Goal: Task Accomplishment & Management: Complete application form

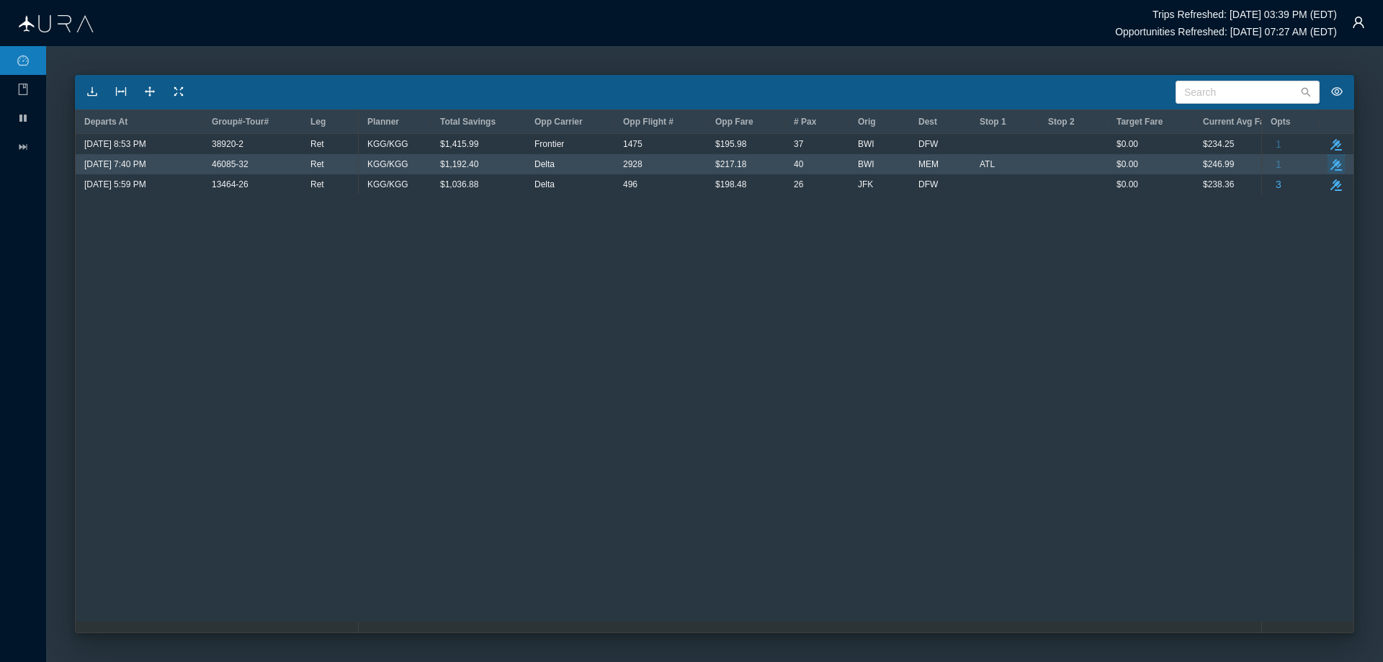
click at [1335, 162] on icon "take-action" at bounding box center [1336, 165] width 12 height 12
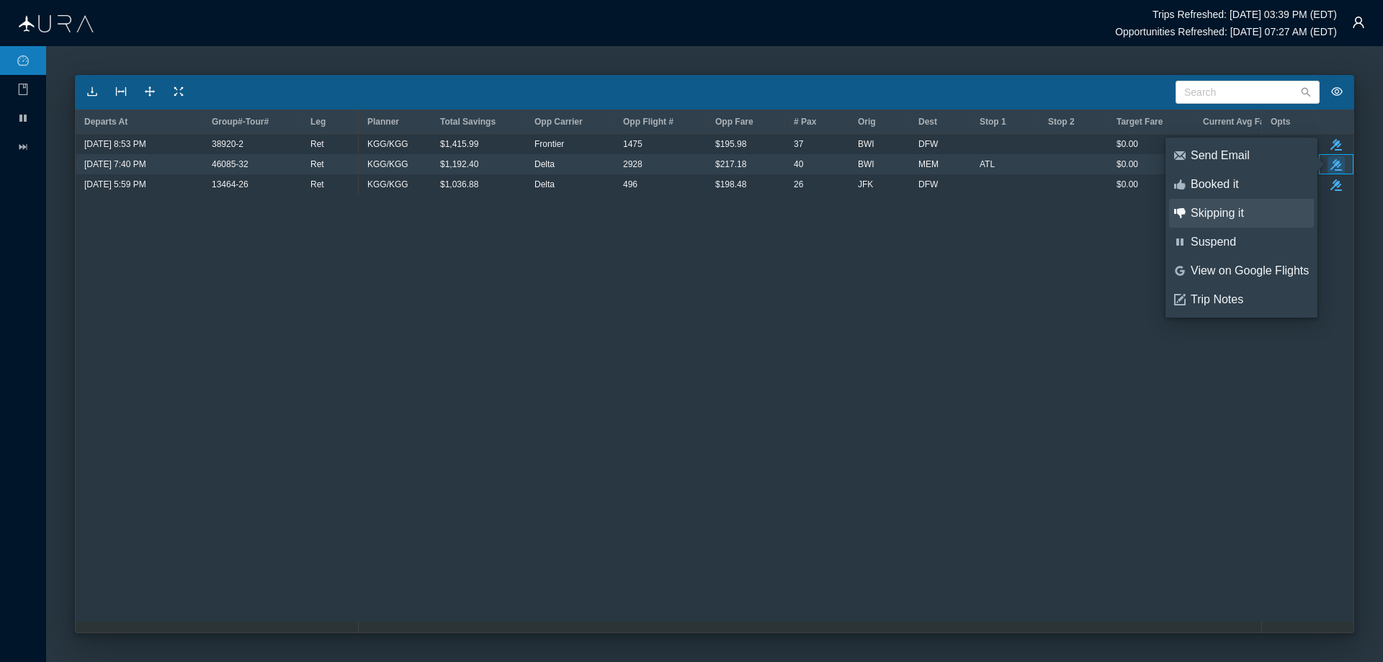
click at [1212, 214] on div "Skipping it" at bounding box center [1250, 213] width 118 height 16
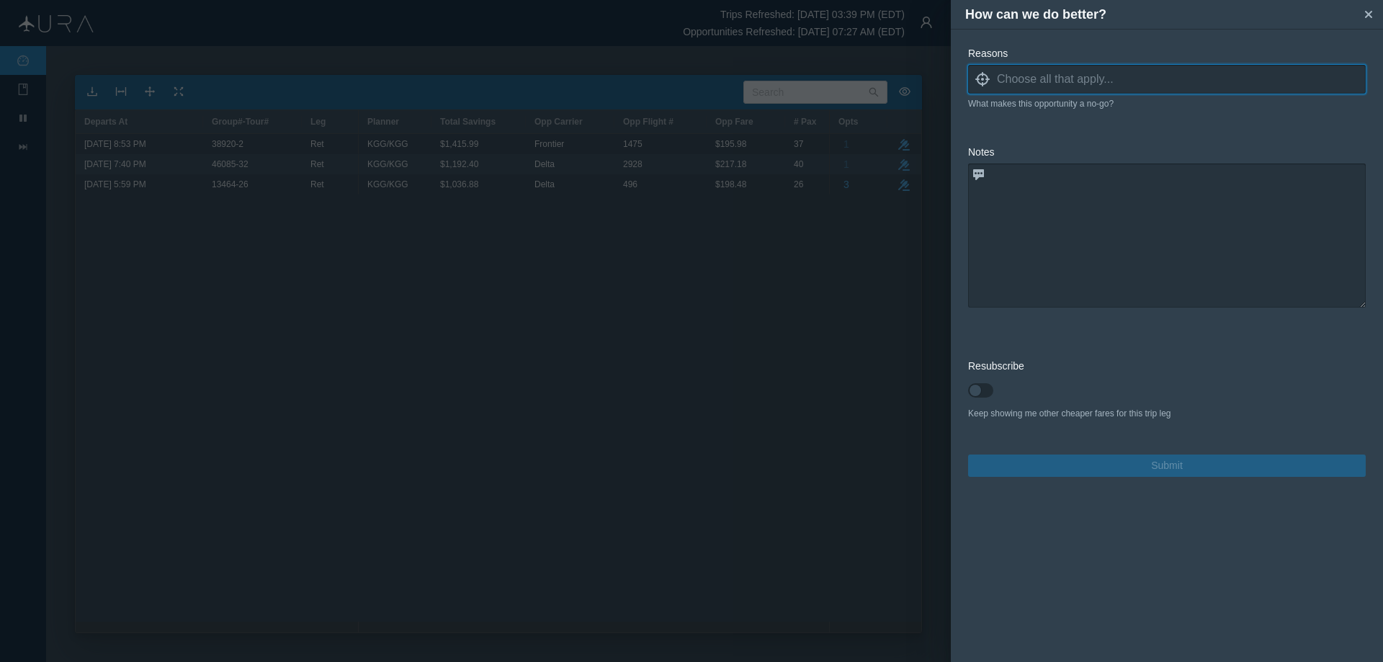
click at [982, 81] on icon "locate" at bounding box center [982, 79] width 14 height 14
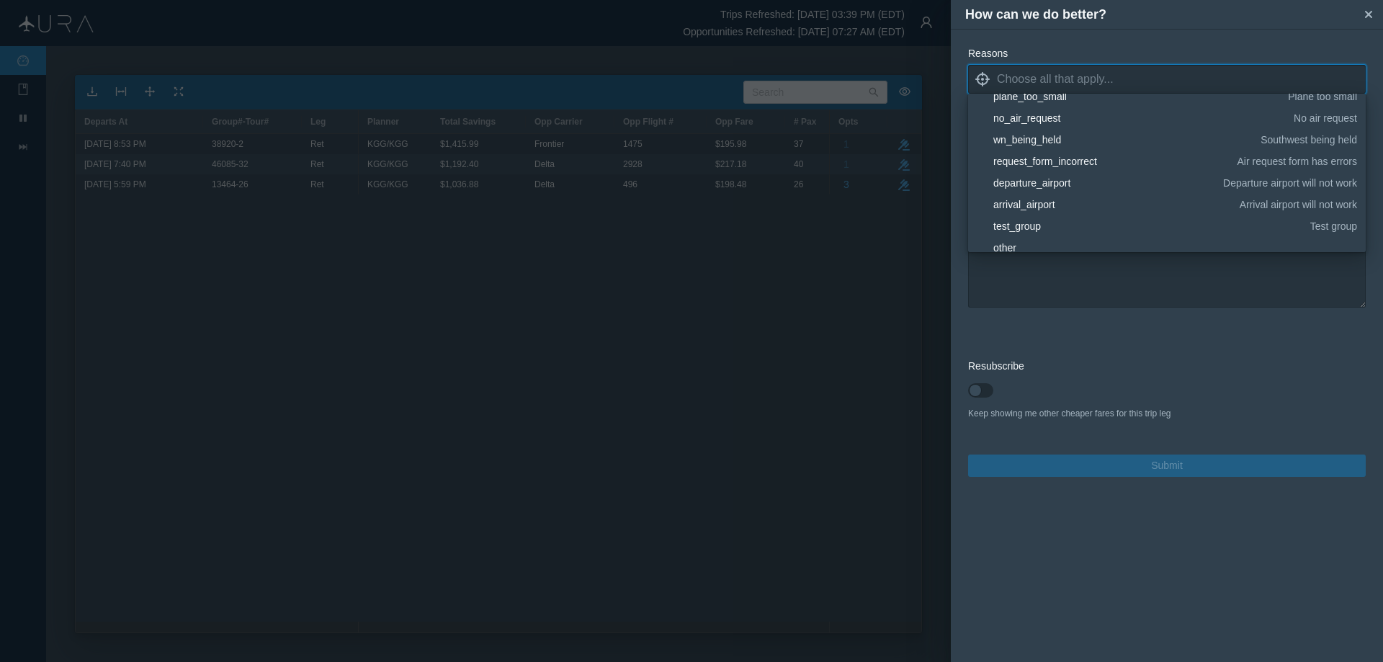
scroll to position [216, 0]
click at [1044, 123] on div "wn_being_held" at bounding box center [1124, 129] width 262 height 14
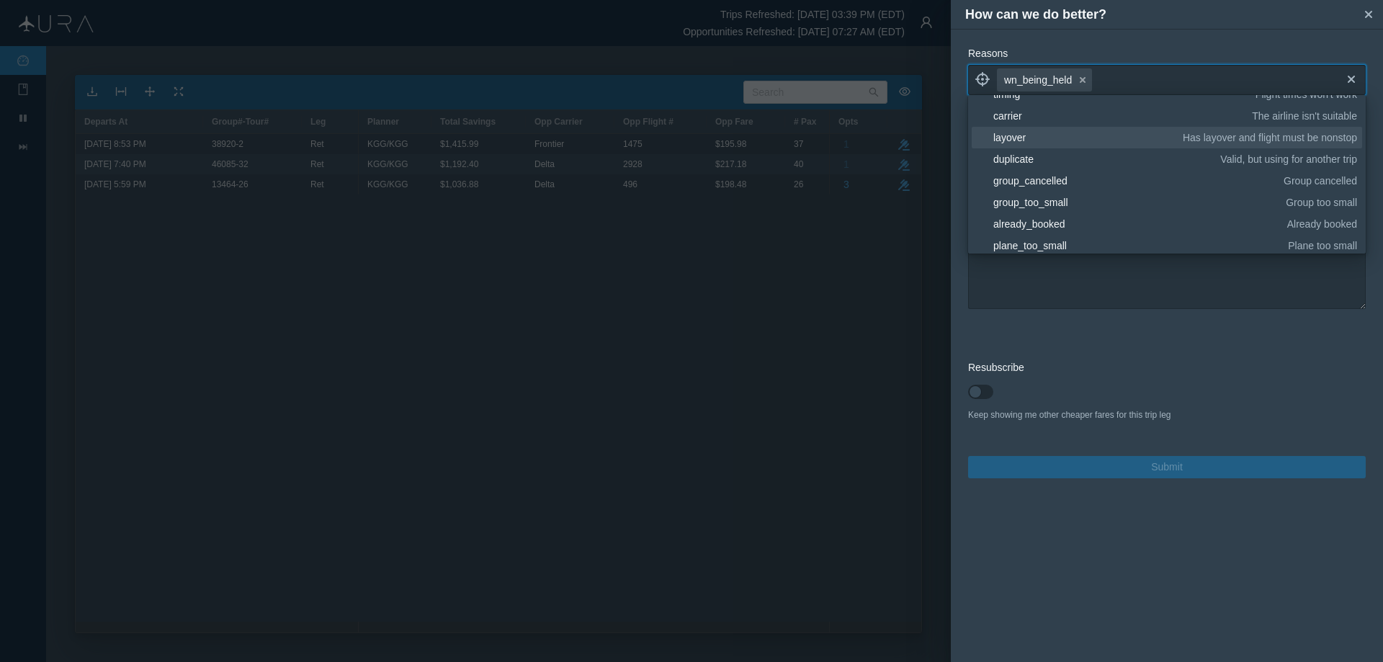
scroll to position [0, 0]
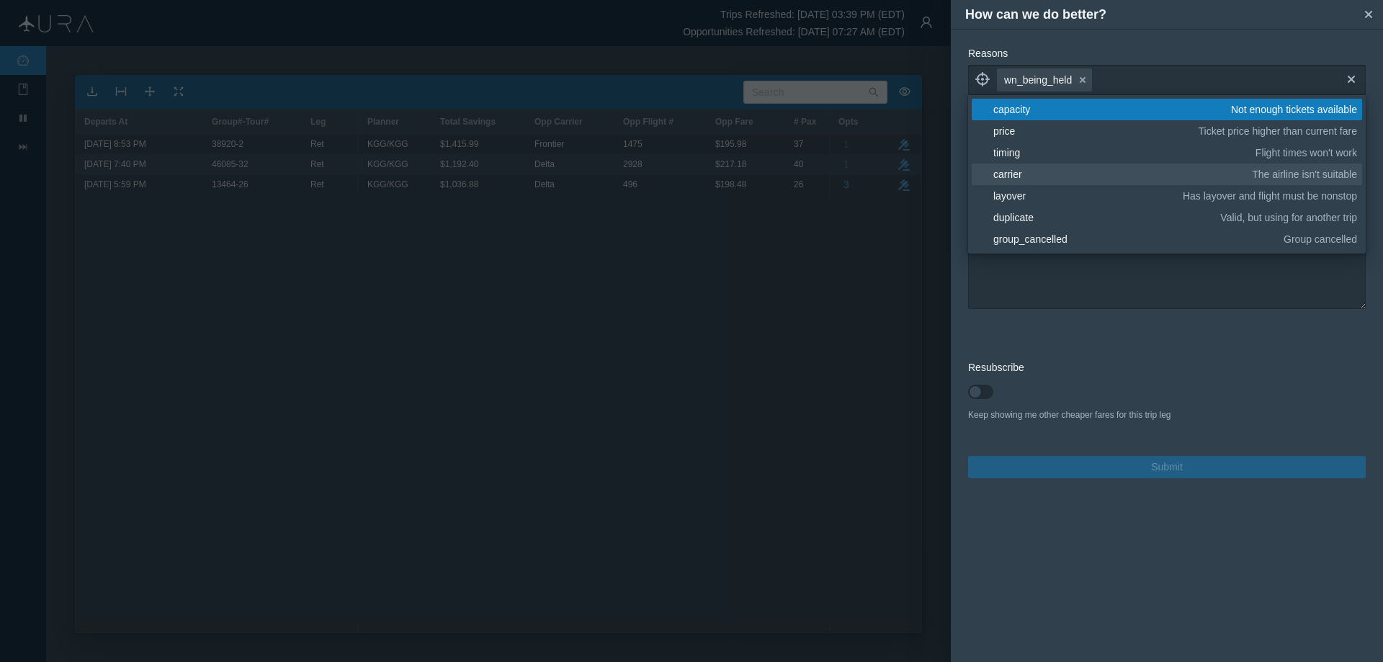
drag, startPoint x: 1006, startPoint y: 108, endPoint x: 1068, endPoint y: 177, distance: 93.3
click at [1007, 108] on div "capacity" at bounding box center [1109, 109] width 233 height 14
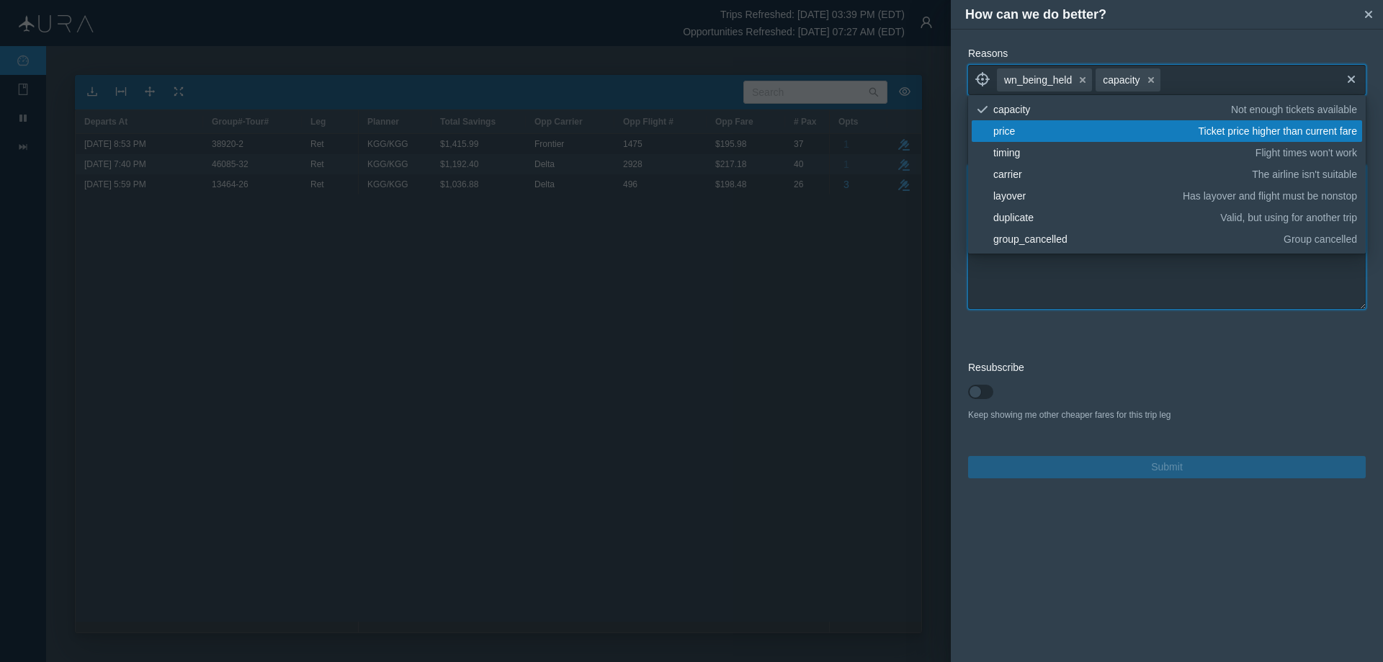
click at [1147, 287] on textarea at bounding box center [1167, 237] width 398 height 144
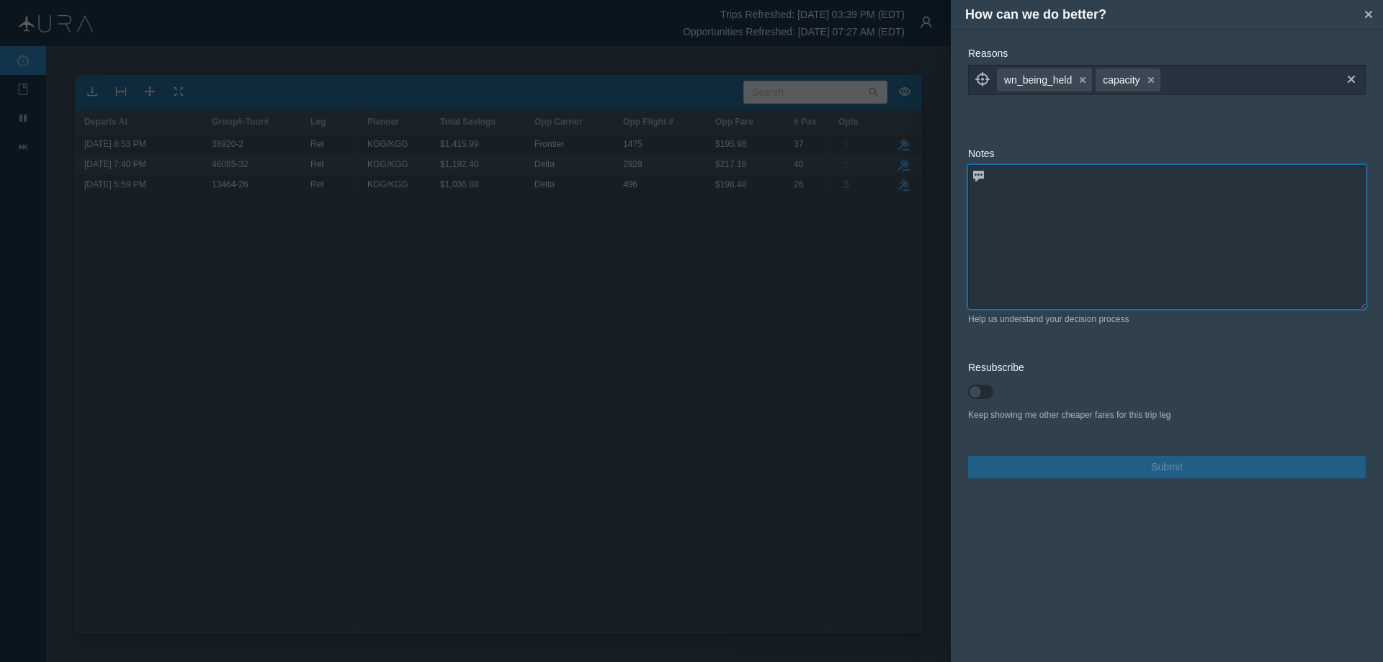
click at [1081, 179] on textarea at bounding box center [1167, 237] width 398 height 144
click at [1148, 78] on icon "small-cross" at bounding box center [1151, 80] width 12 height 12
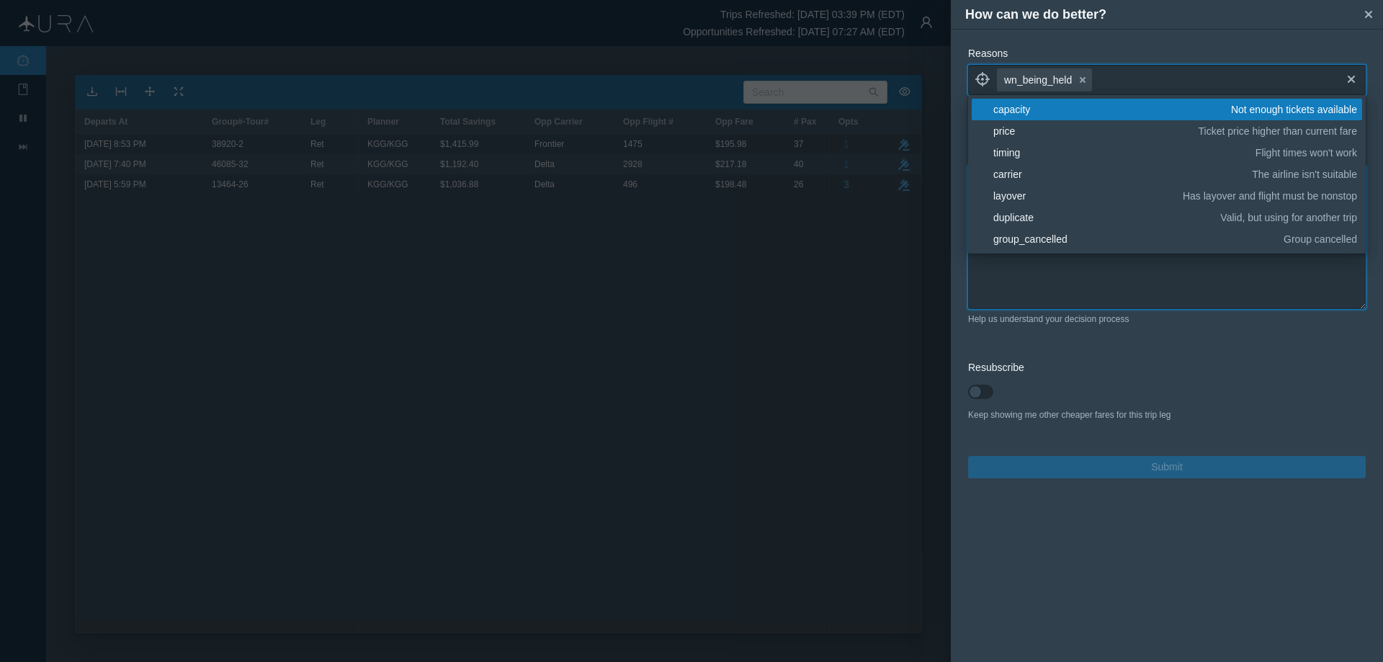
click at [1104, 266] on textarea at bounding box center [1167, 237] width 398 height 144
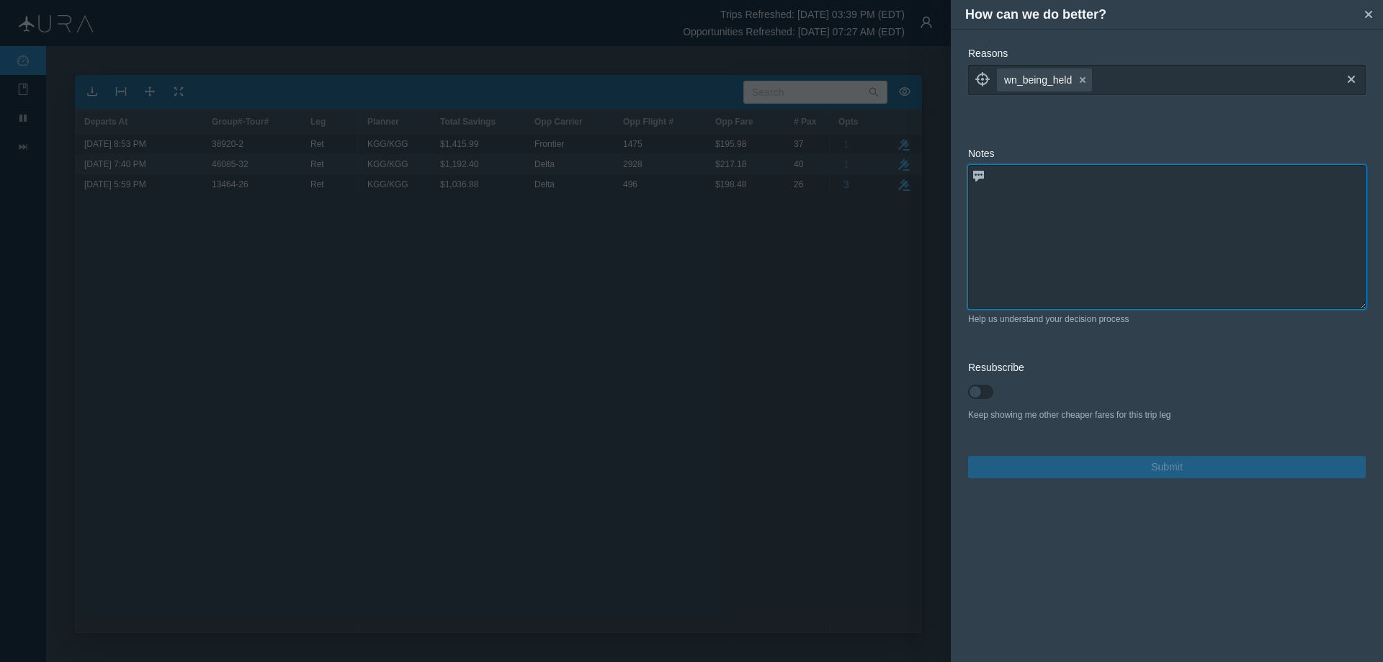
click at [1044, 178] on textarea at bounding box center [1167, 237] width 398 height 144
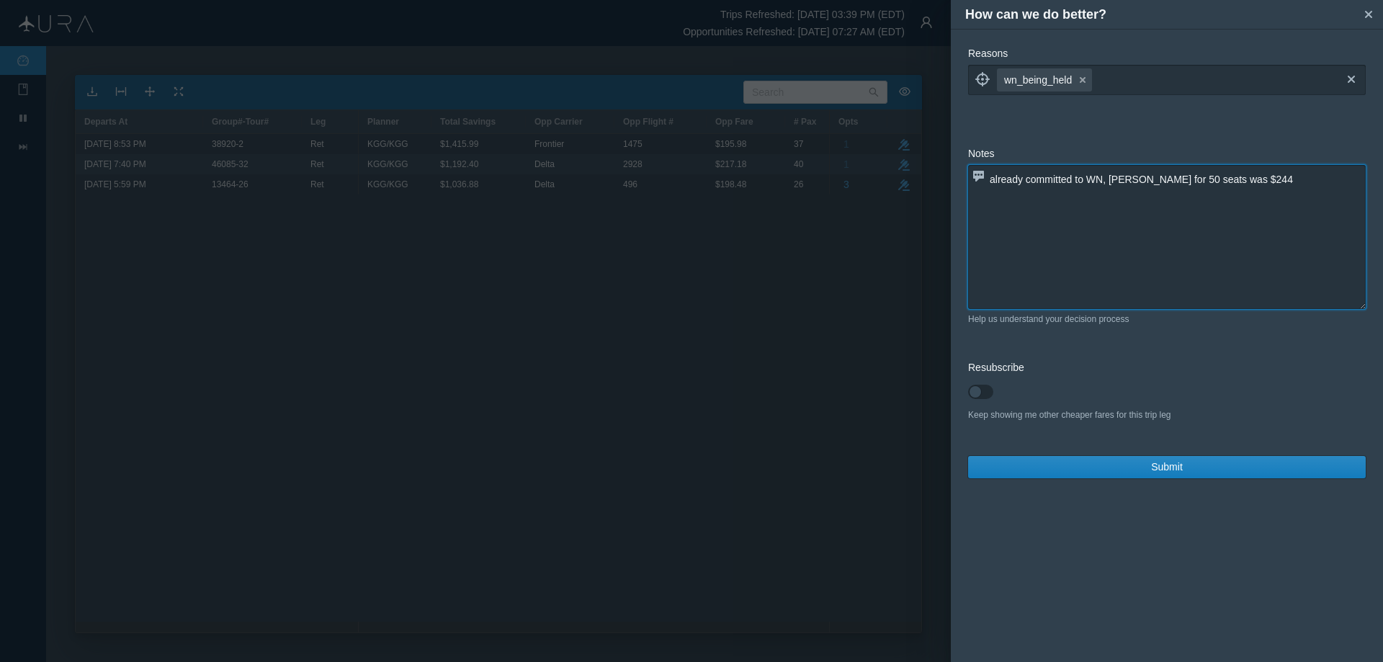
click at [1111, 179] on textarea "already committed to WN, [PERSON_NAME] for 50 seats was $244" at bounding box center [1167, 237] width 398 height 144
type textarea "already committed to WN, called DL and price for 50 seats was $244"
click at [1180, 466] on span "Submit" at bounding box center [1167, 467] width 32 height 15
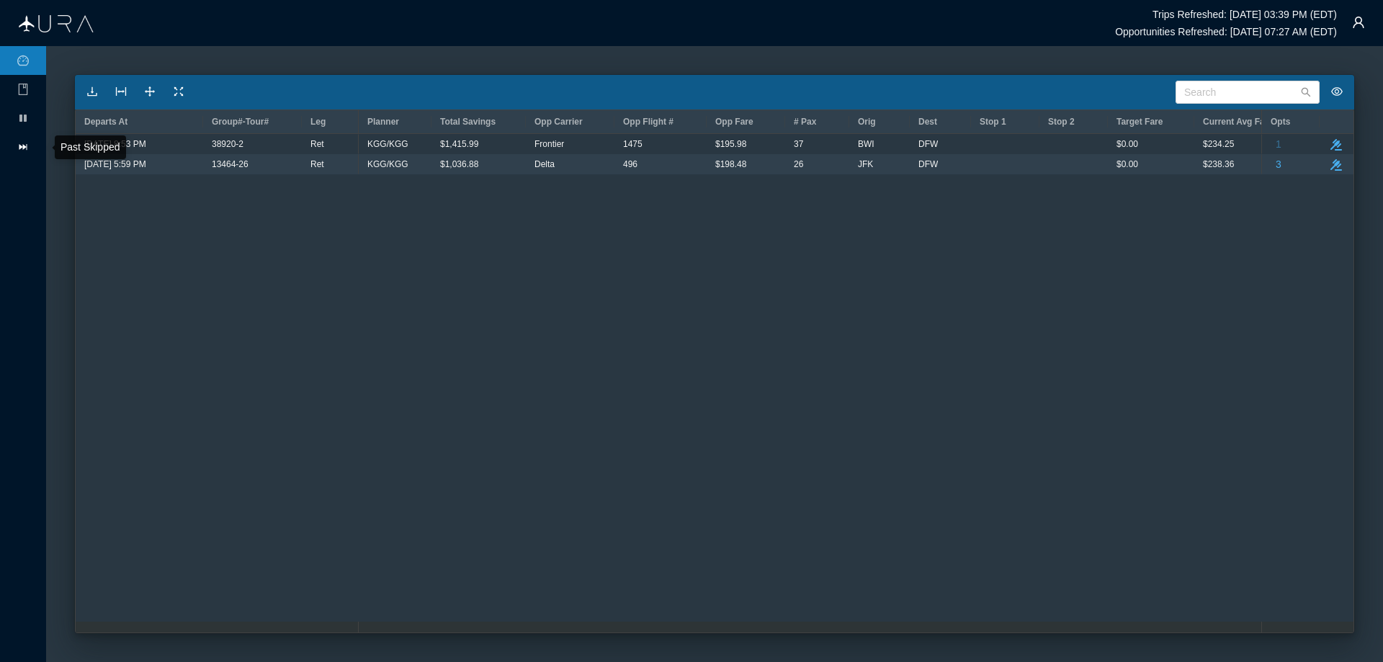
click at [24, 146] on icon "icon: fast-forward" at bounding box center [23, 147] width 8 height 6
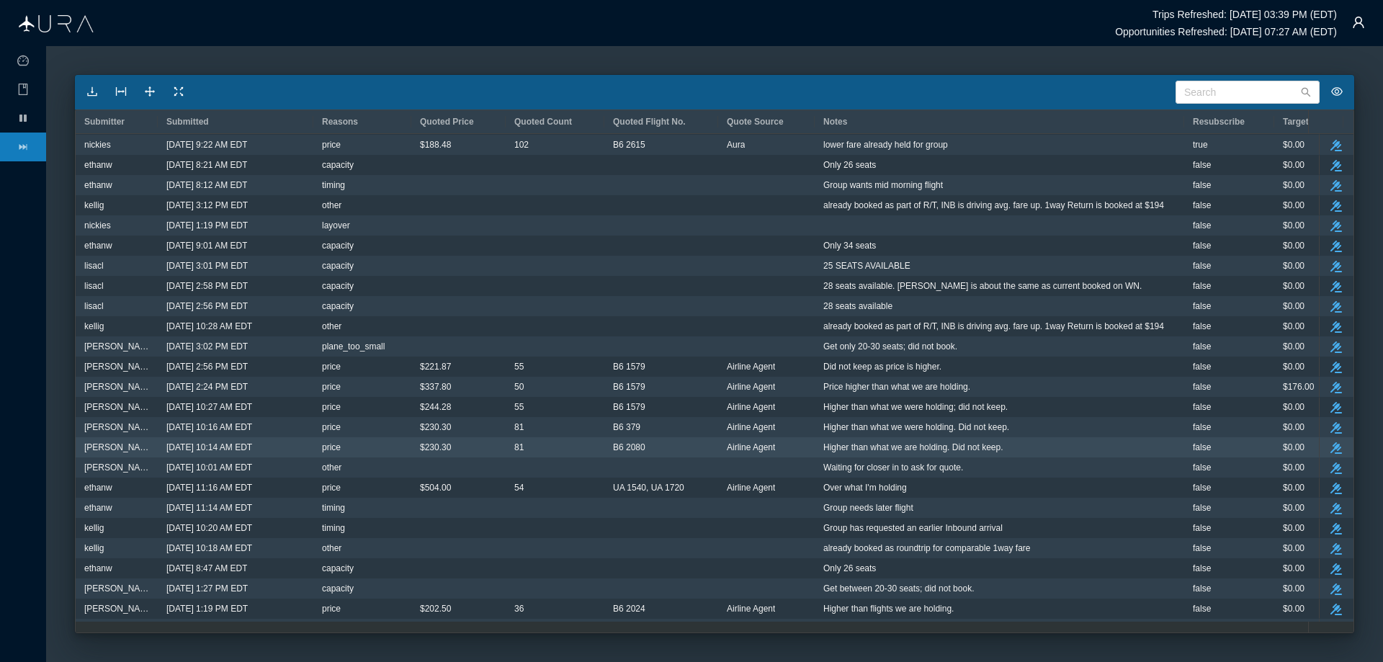
scroll to position [288, 0]
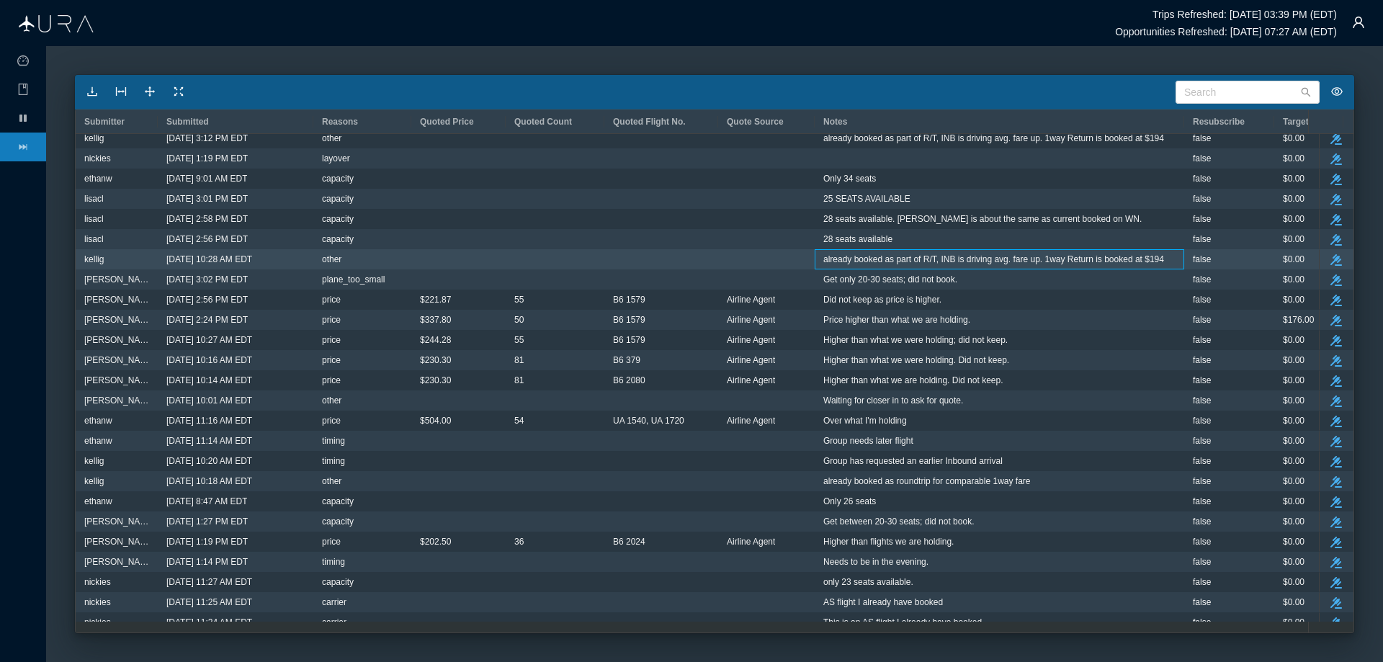
click at [904, 259] on span "already booked as part of R/T, INB is driving avg. fare up. 1way Return is book…" at bounding box center [993, 259] width 341 height 19
drag, startPoint x: 823, startPoint y: 259, endPoint x: 1163, endPoint y: 254, distance: 340.0
click at [1163, 254] on div "already booked as part of R/T, INB is driving avg. fare up. 1way Return is book…" at bounding box center [1000, 259] width 370 height 20
copy span "already booked as part of R/T, INB is driving avg. fare up. 1way Return is book…"
click at [970, 253] on span "already booked as part of R/T, INB is driving avg. fare up. 1way Return is book…" at bounding box center [993, 259] width 341 height 19
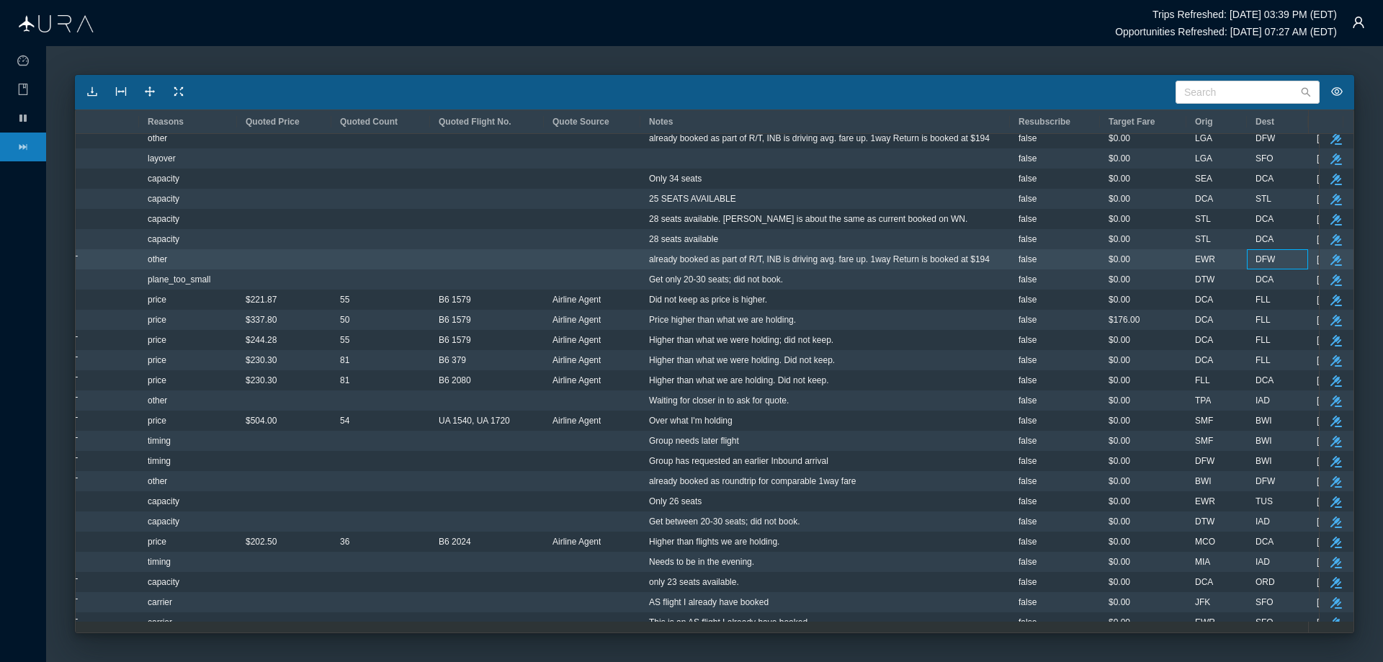
scroll to position [0, 318]
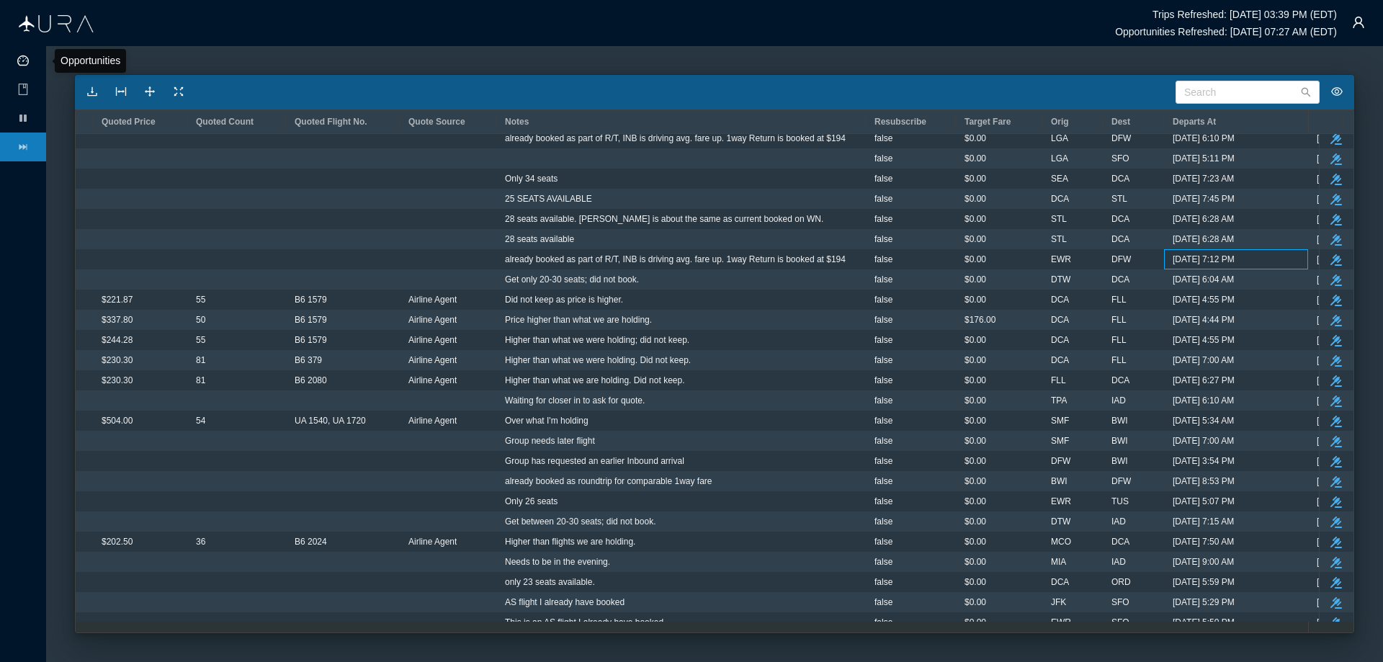
click at [19, 59] on icon "icon: dashboard" at bounding box center [23, 61] width 12 height 12
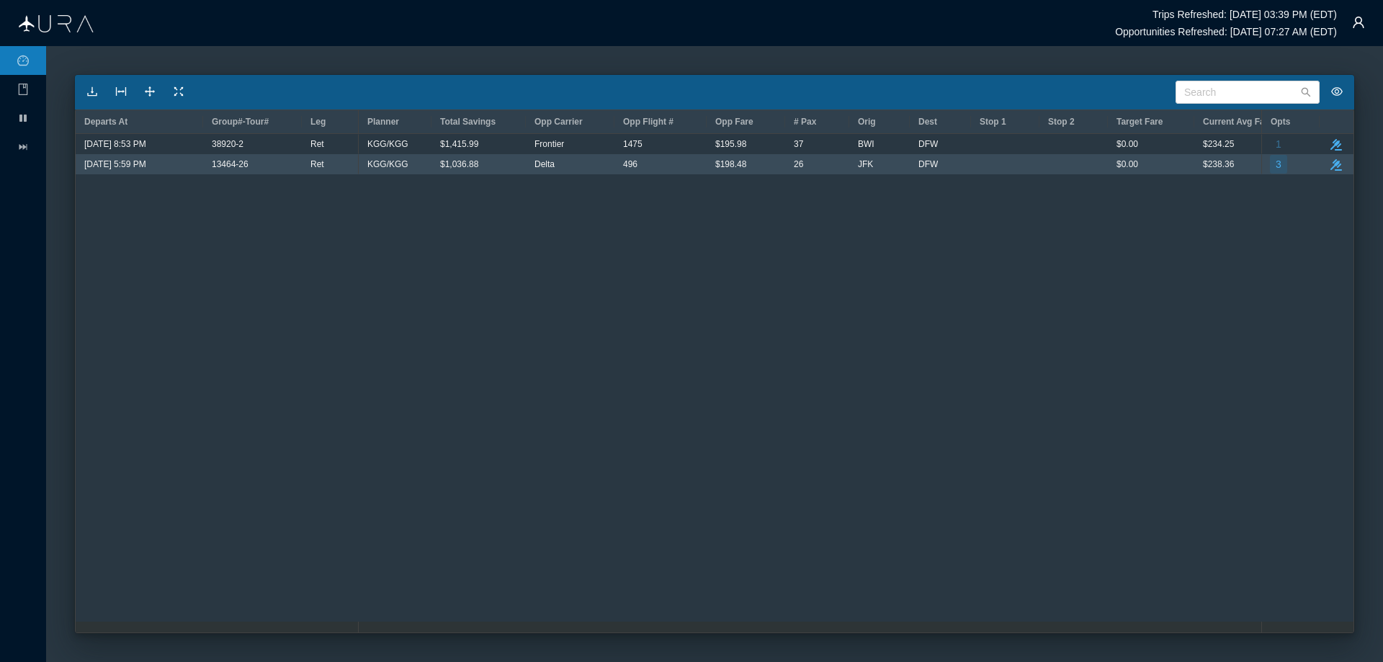
click at [1274, 165] on button "3" at bounding box center [1278, 164] width 17 height 19
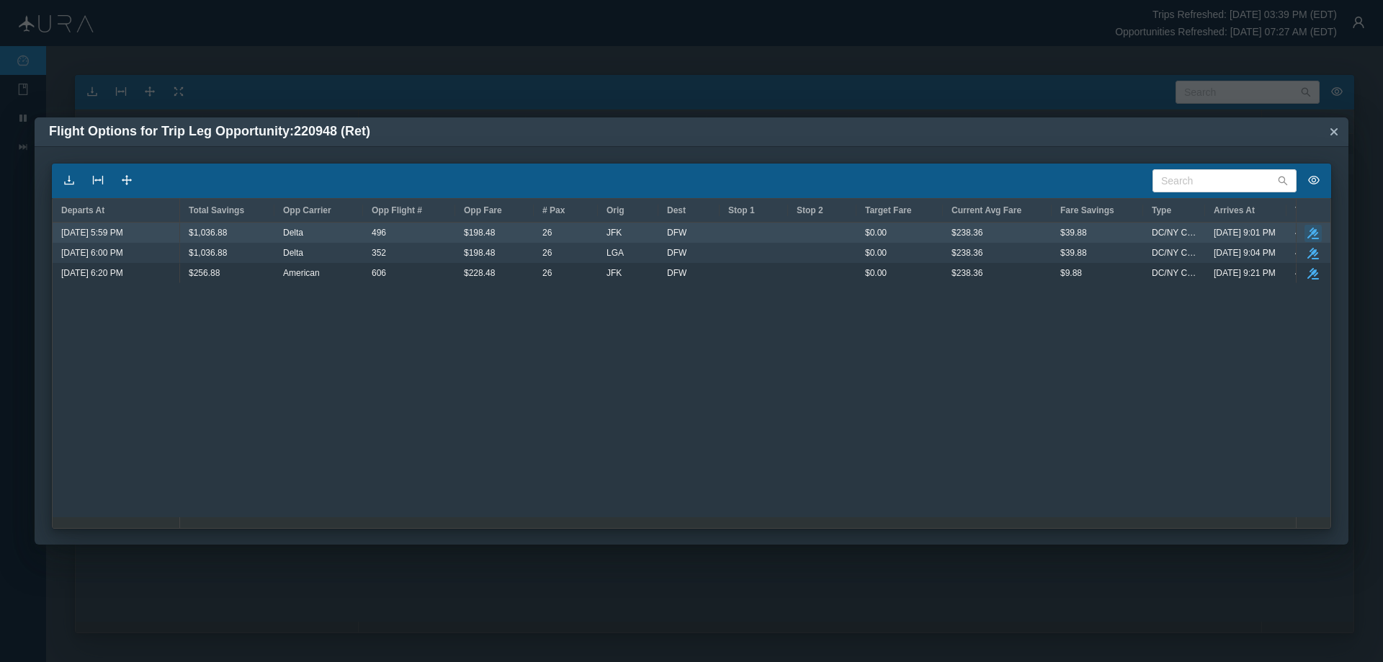
click at [1315, 228] on icon "take-action" at bounding box center [1313, 234] width 12 height 12
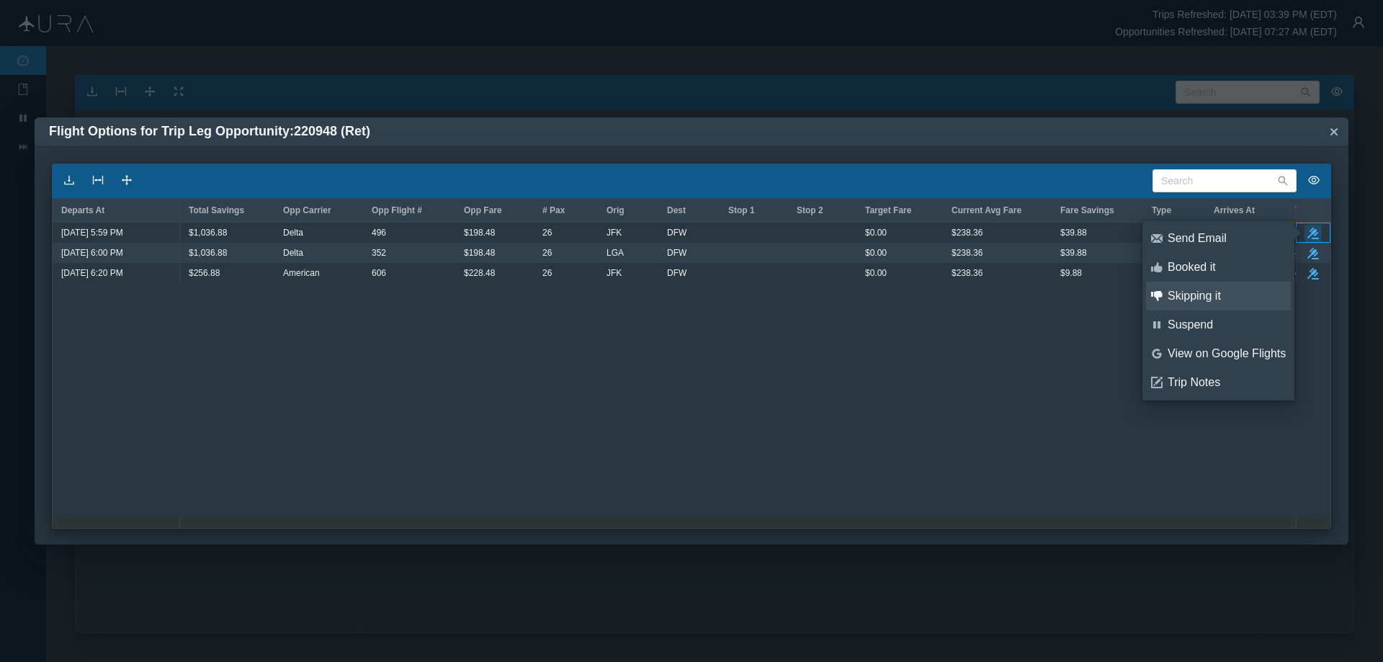
click at [1205, 292] on div "Skipping it" at bounding box center [1227, 296] width 118 height 16
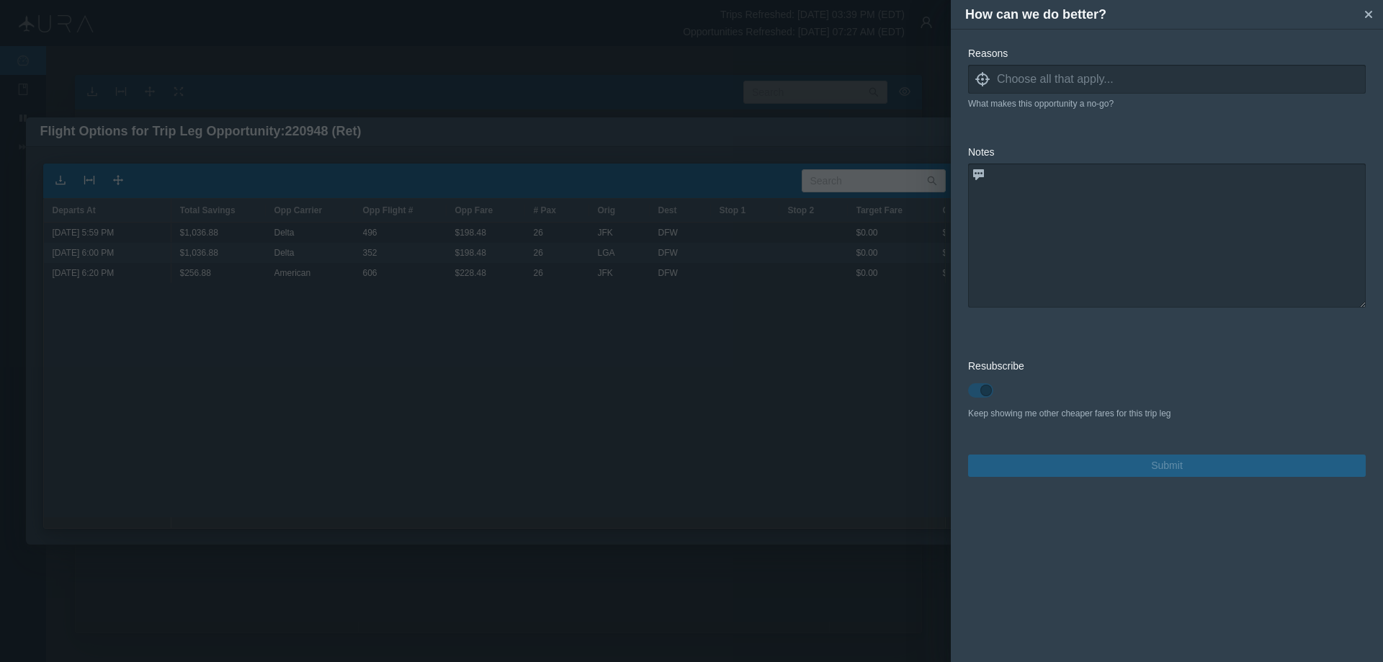
click at [984, 81] on icon "locate" at bounding box center [982, 79] width 14 height 14
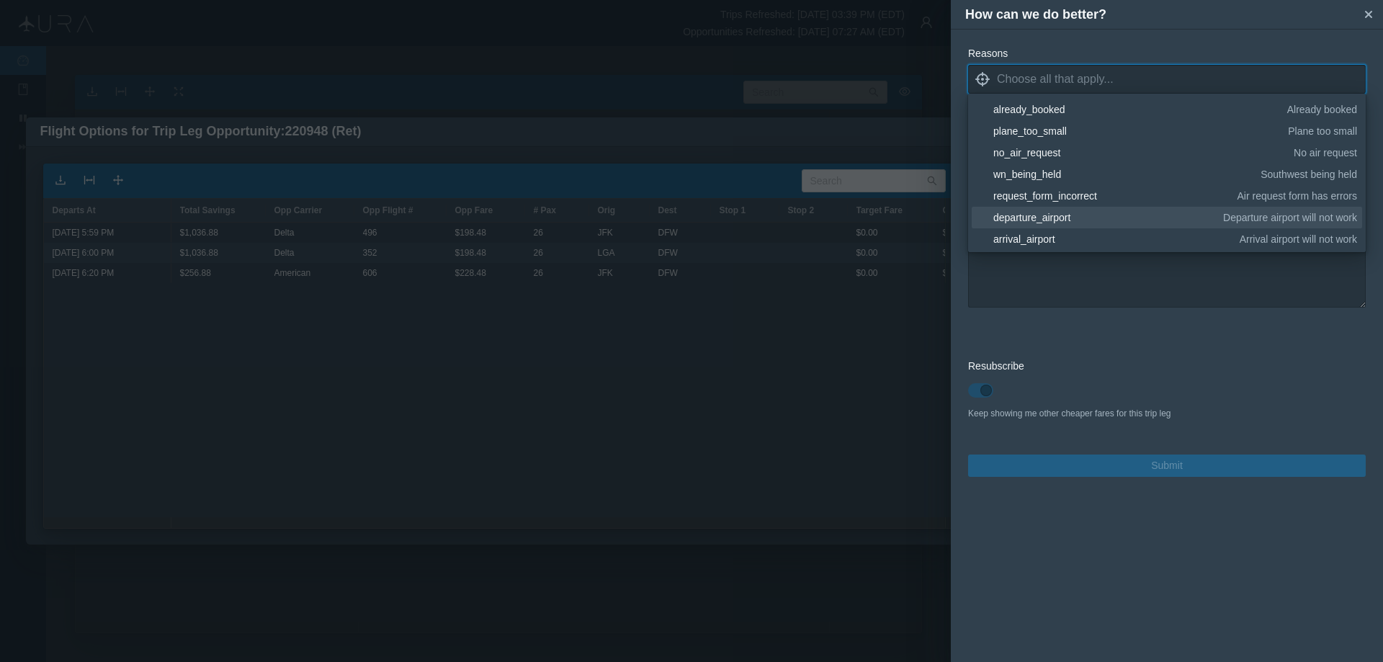
scroll to position [216, 0]
click at [1021, 237] on div "other" at bounding box center [1172, 238] width 359 height 14
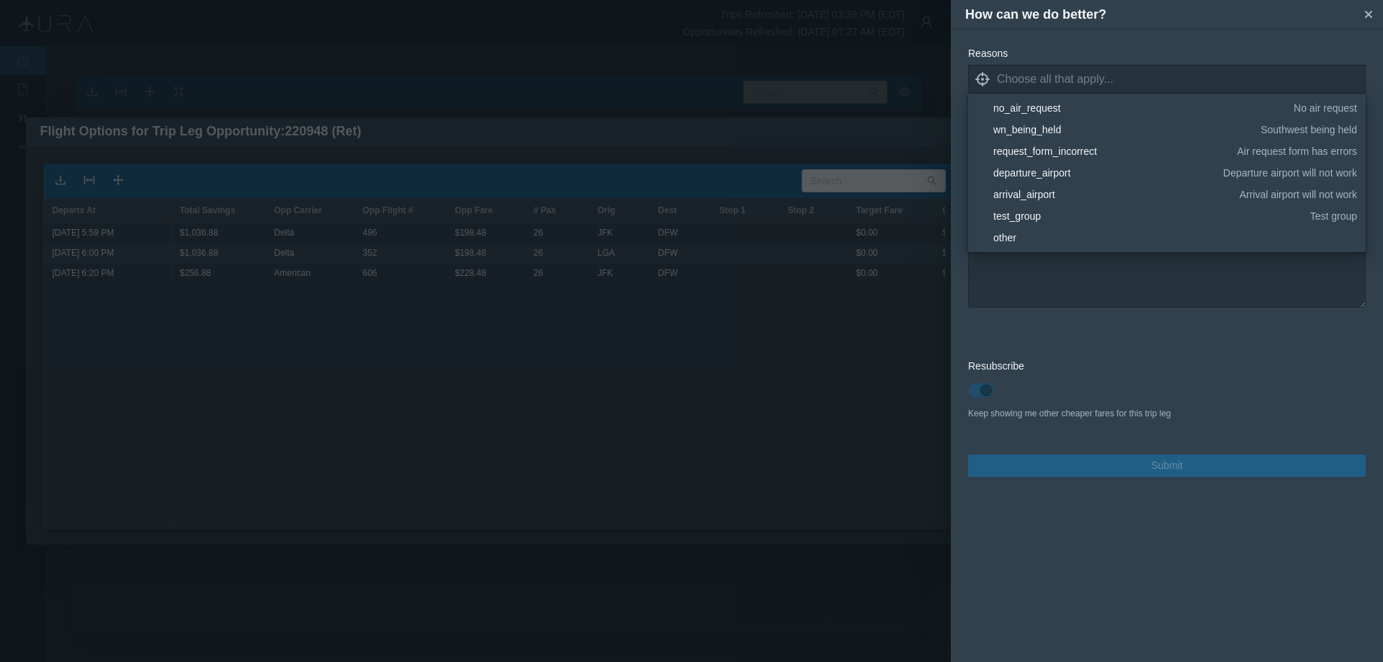
scroll to position [0, 0]
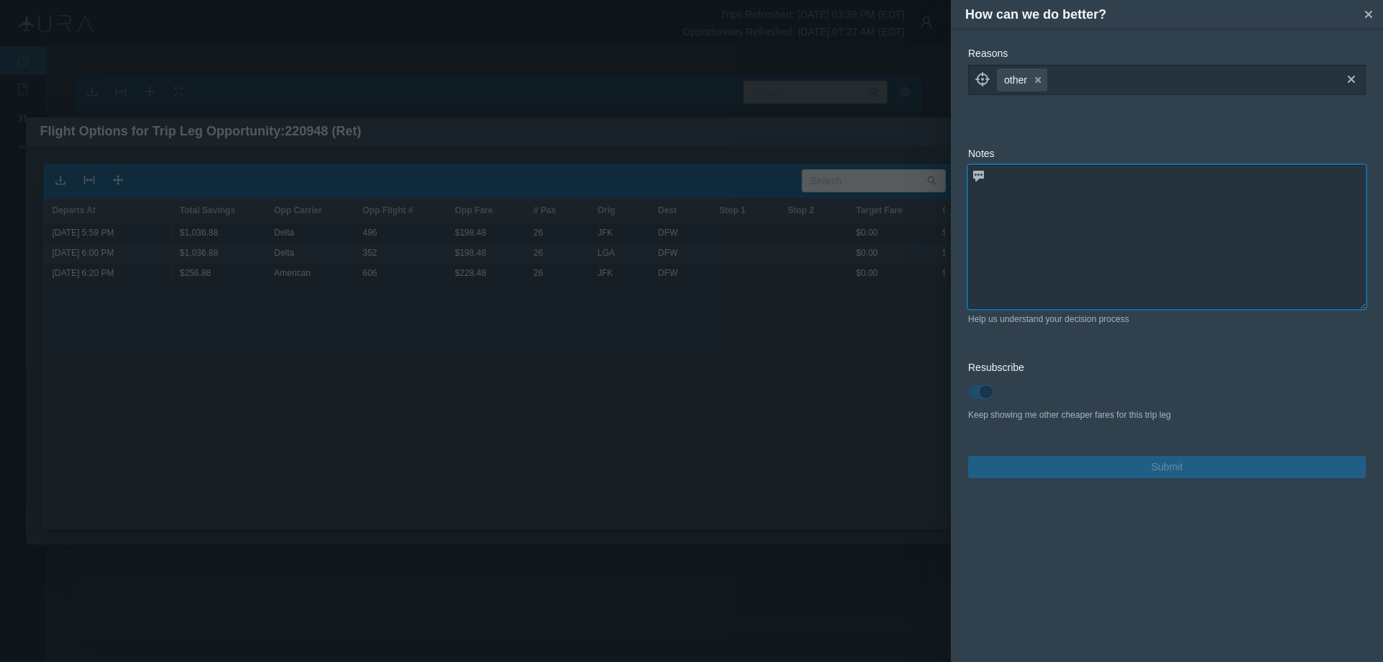
click at [1070, 279] on textarea at bounding box center [1167, 237] width 398 height 144
paste textarea "already booked as part of R/T, INB is driving avg. fare up. 1way Return is book…"
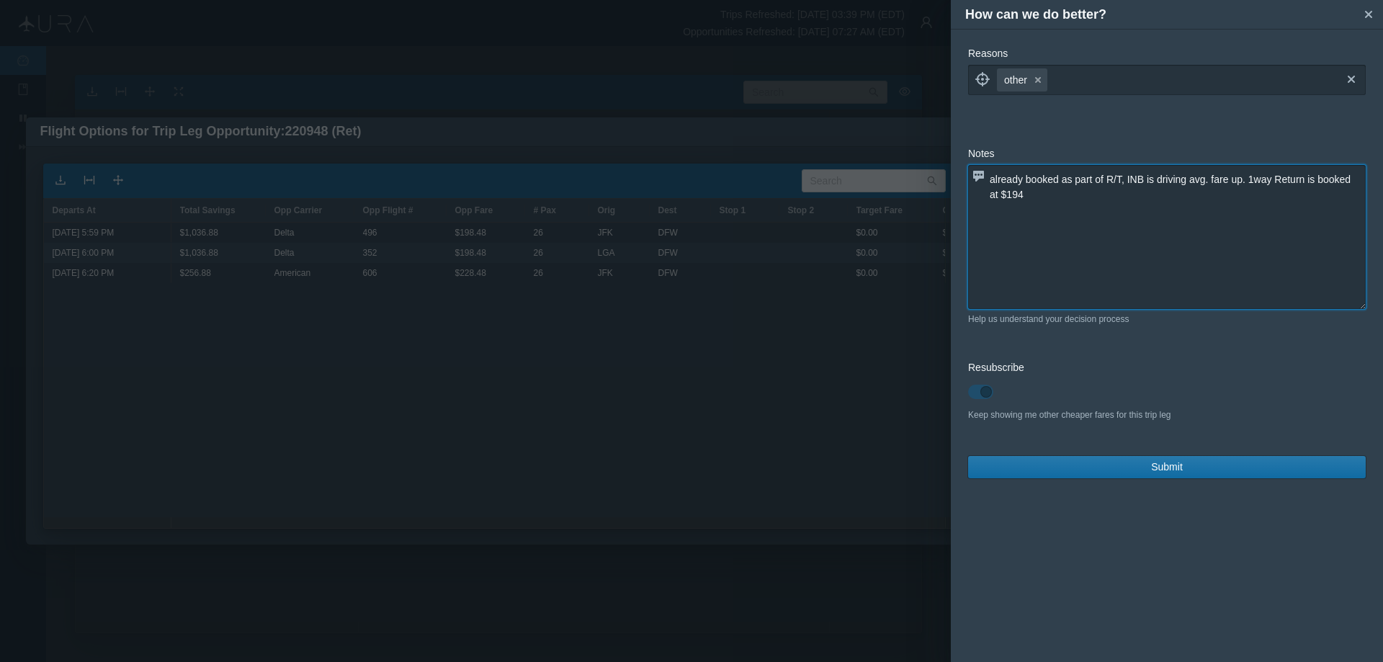
type textarea "already booked as part of R/T, INB is driving avg. fare up. 1way Return is book…"
click at [1160, 465] on span "Submit" at bounding box center [1167, 467] width 32 height 15
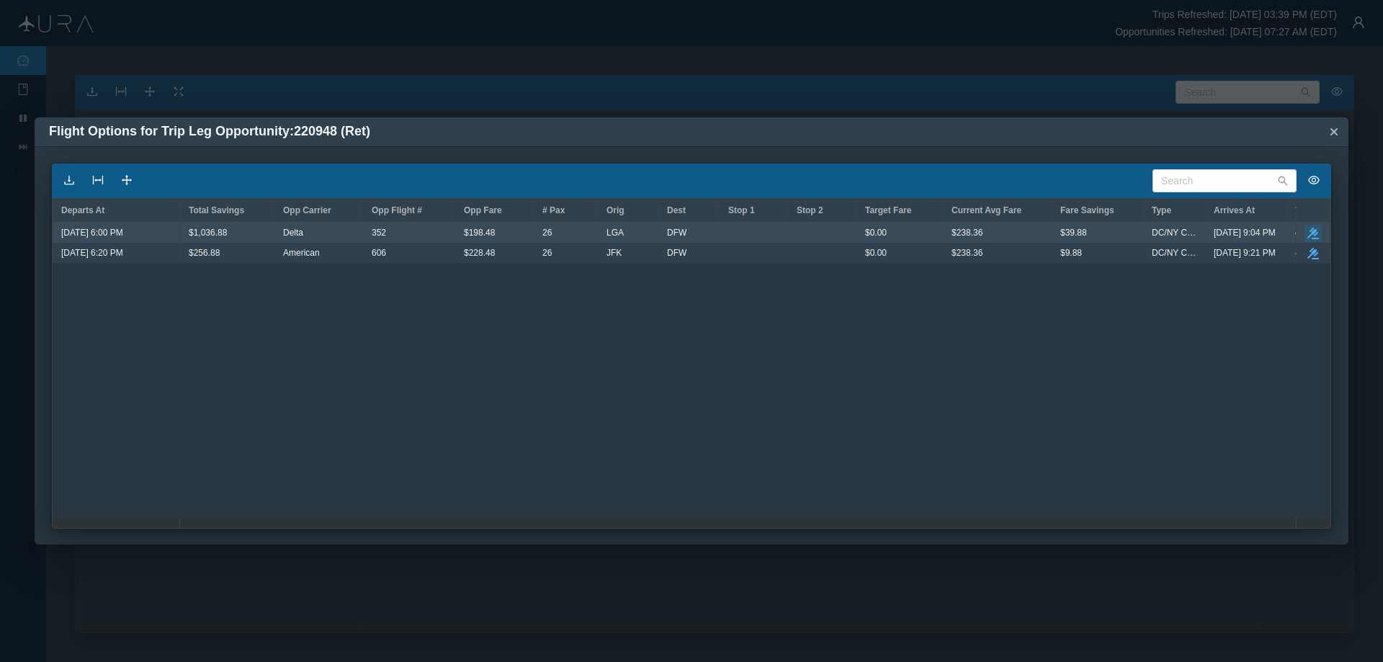
click at [1315, 231] on icon "button" at bounding box center [1313, 234] width 12 height 12
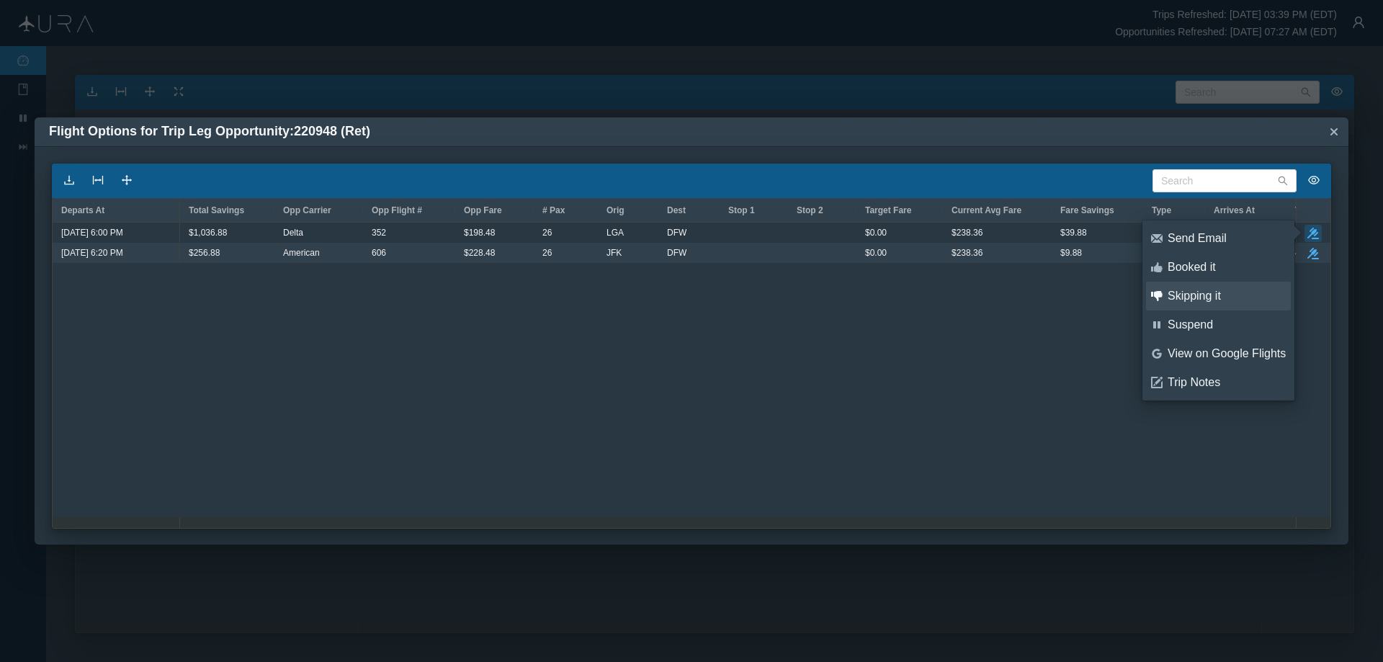
click at [1204, 295] on div "Skipping it" at bounding box center [1227, 296] width 118 height 16
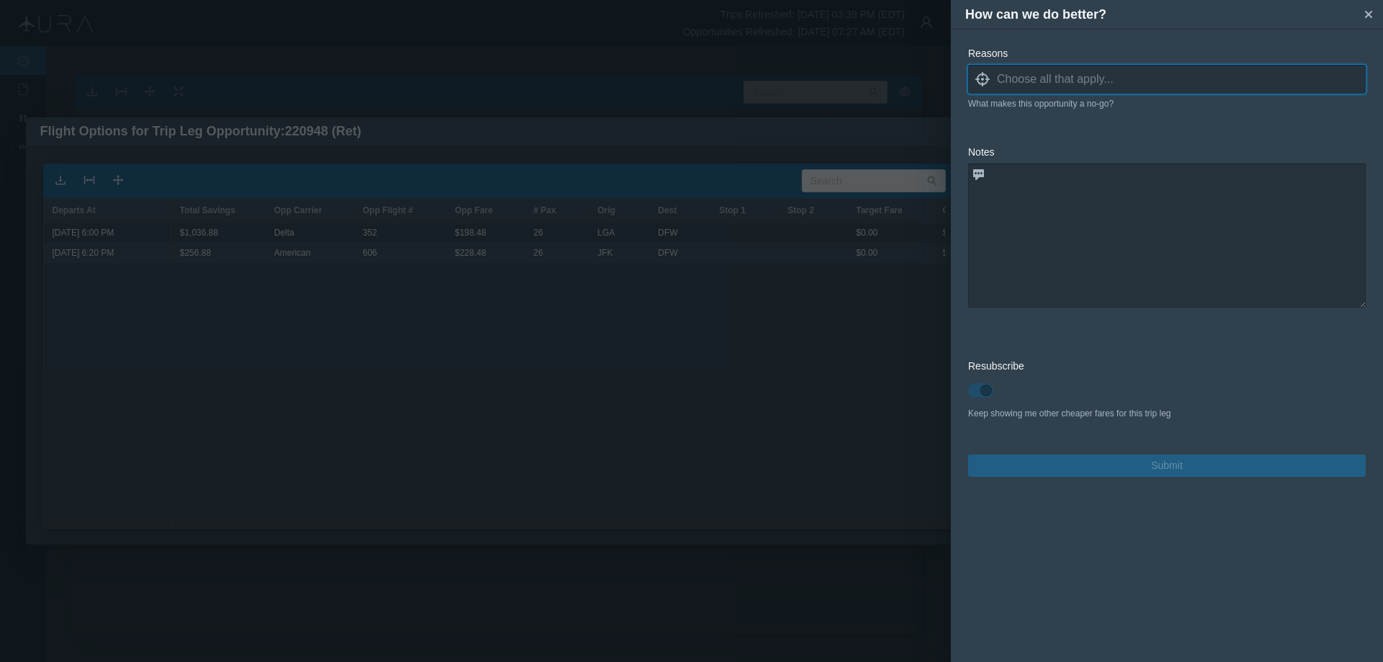
click at [980, 76] on icon "locate" at bounding box center [982, 79] width 14 height 14
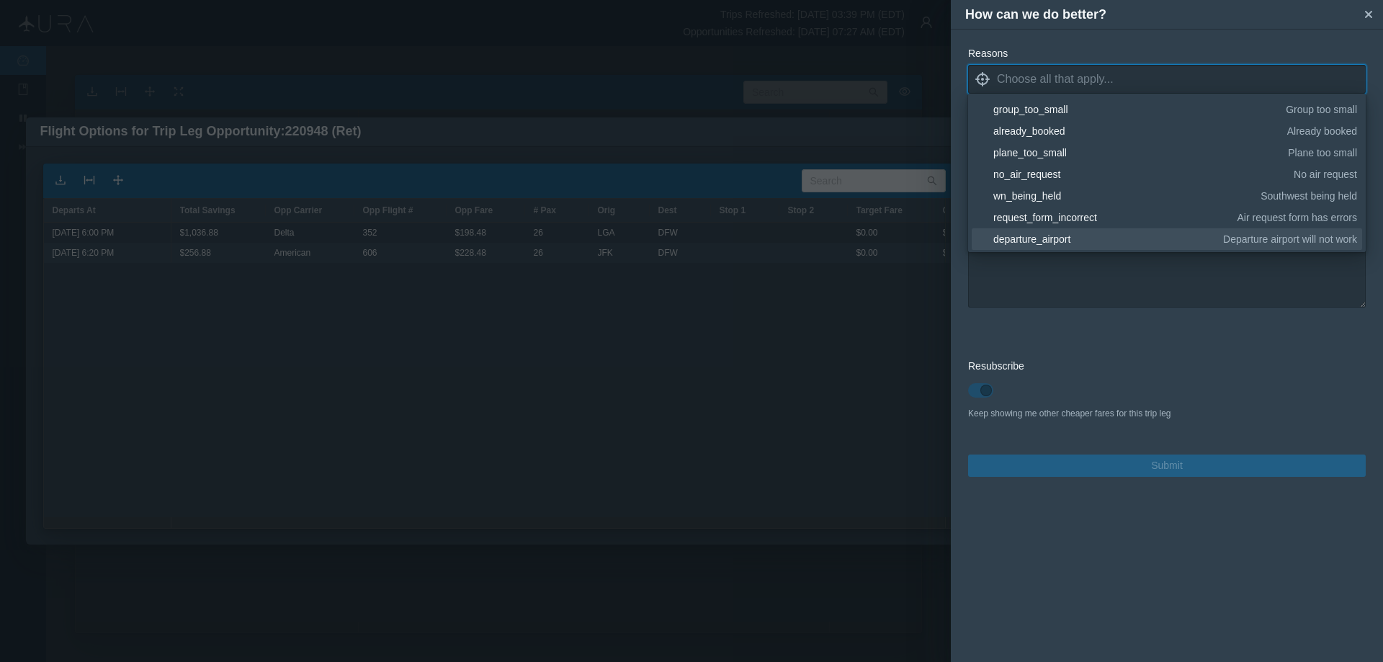
scroll to position [216, 0]
drag, startPoint x: 1018, startPoint y: 234, endPoint x: 1039, endPoint y: 254, distance: 29.0
click at [1017, 234] on div "other" at bounding box center [1172, 238] width 359 height 14
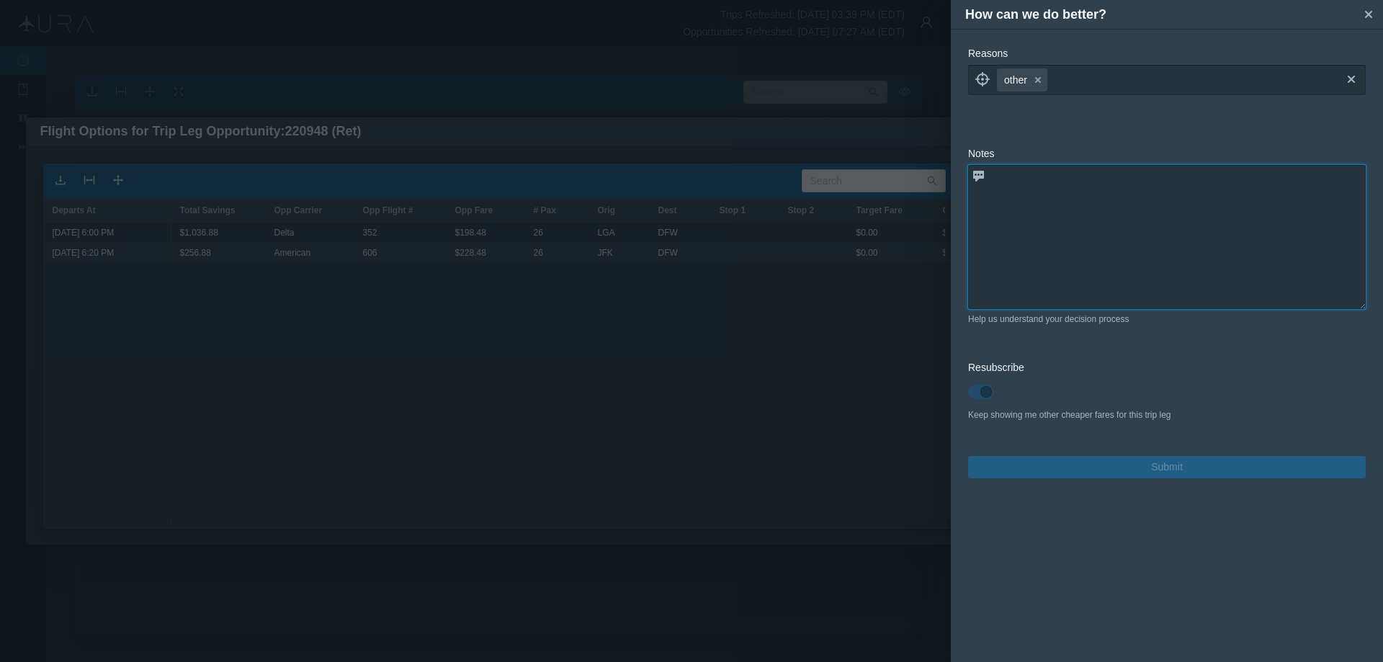
click at [1068, 267] on textarea at bounding box center [1167, 237] width 398 height 144
paste textarea "already booked as part of R/T, INB is driving avg. fare up. 1way Return is book…"
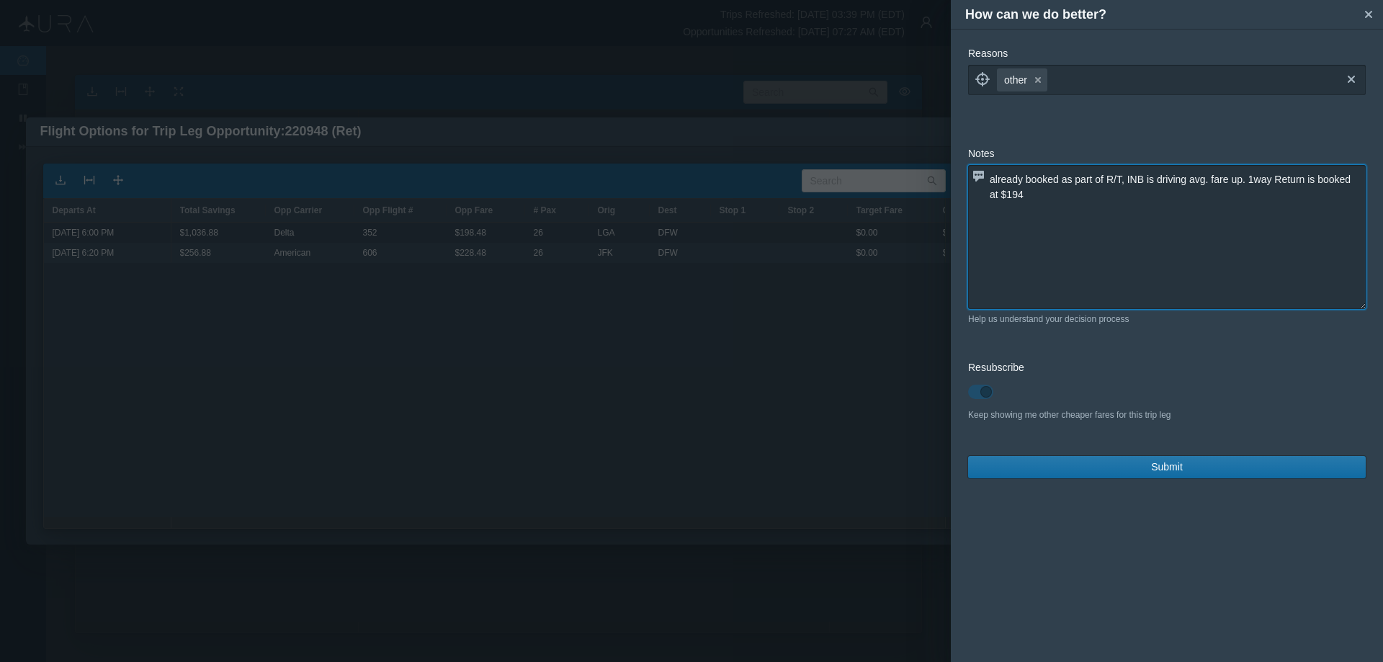
type textarea "already booked as part of R/T, INB is driving avg. fare up. 1way Return is book…"
click at [1148, 470] on button "Submit" at bounding box center [1167, 467] width 398 height 22
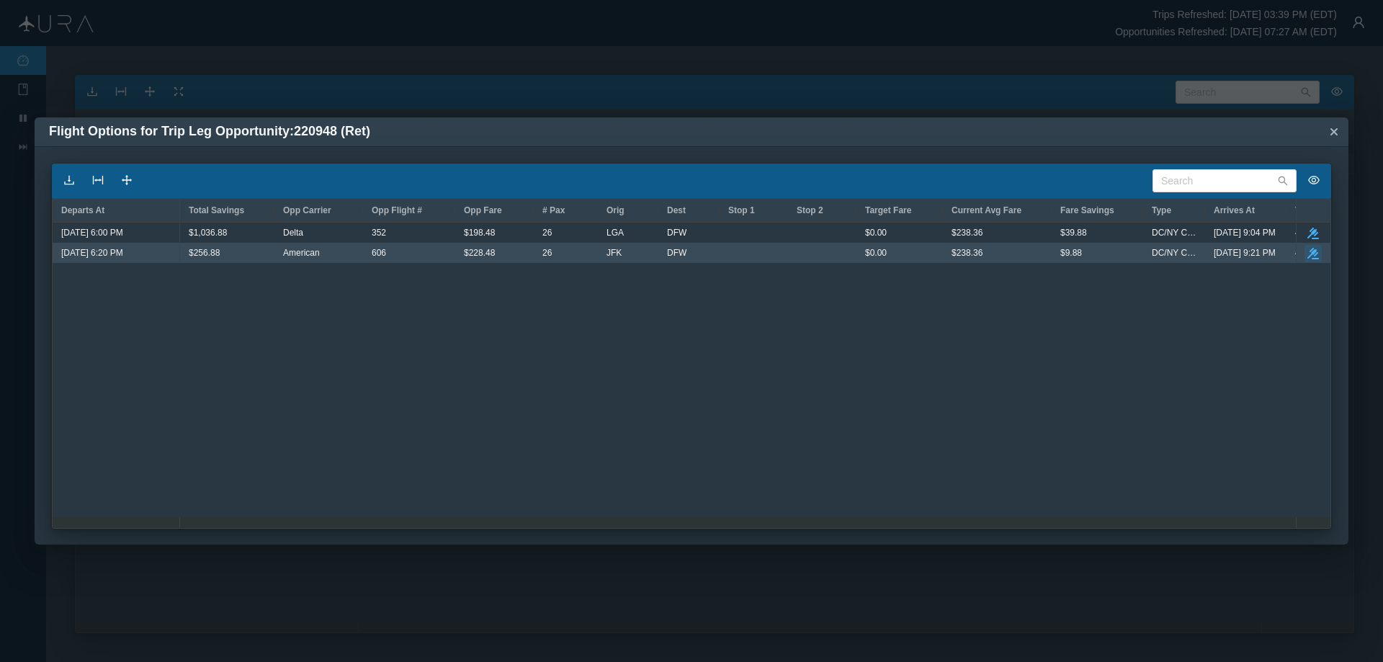
click at [1311, 251] on icon "button" at bounding box center [1313, 254] width 12 height 12
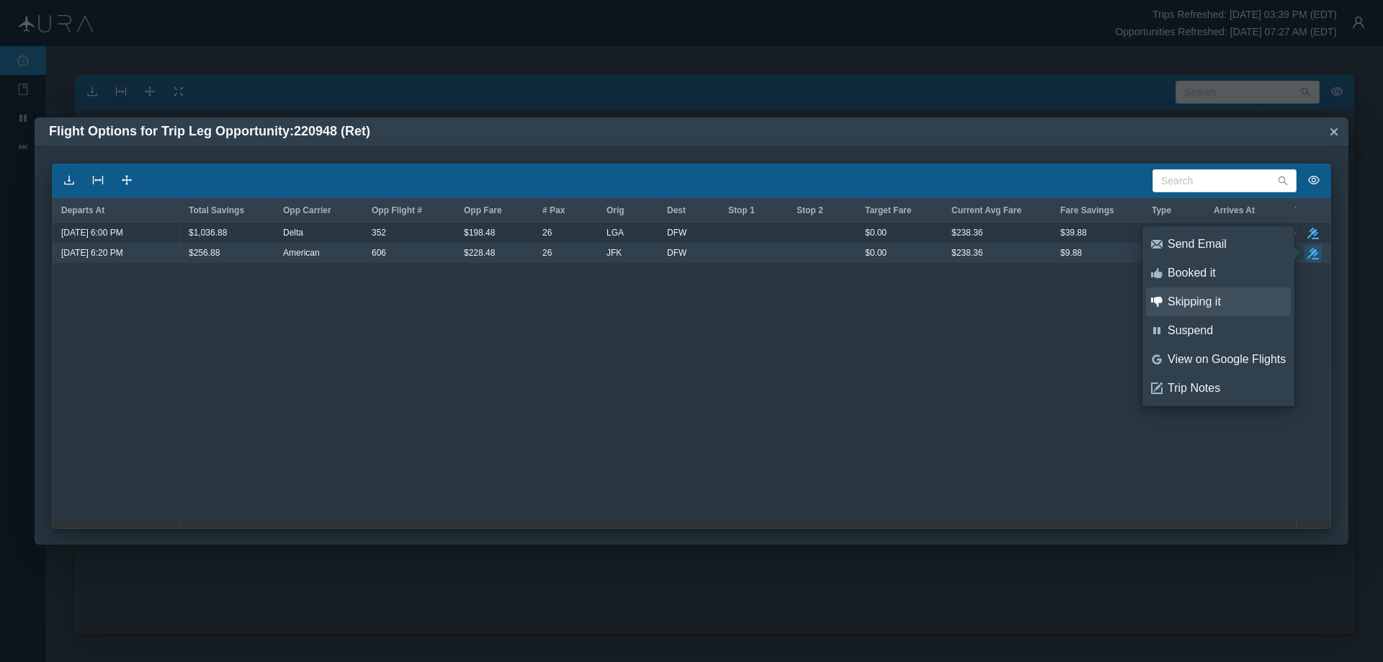
click at [1193, 302] on div "Skipping it" at bounding box center [1227, 302] width 118 height 16
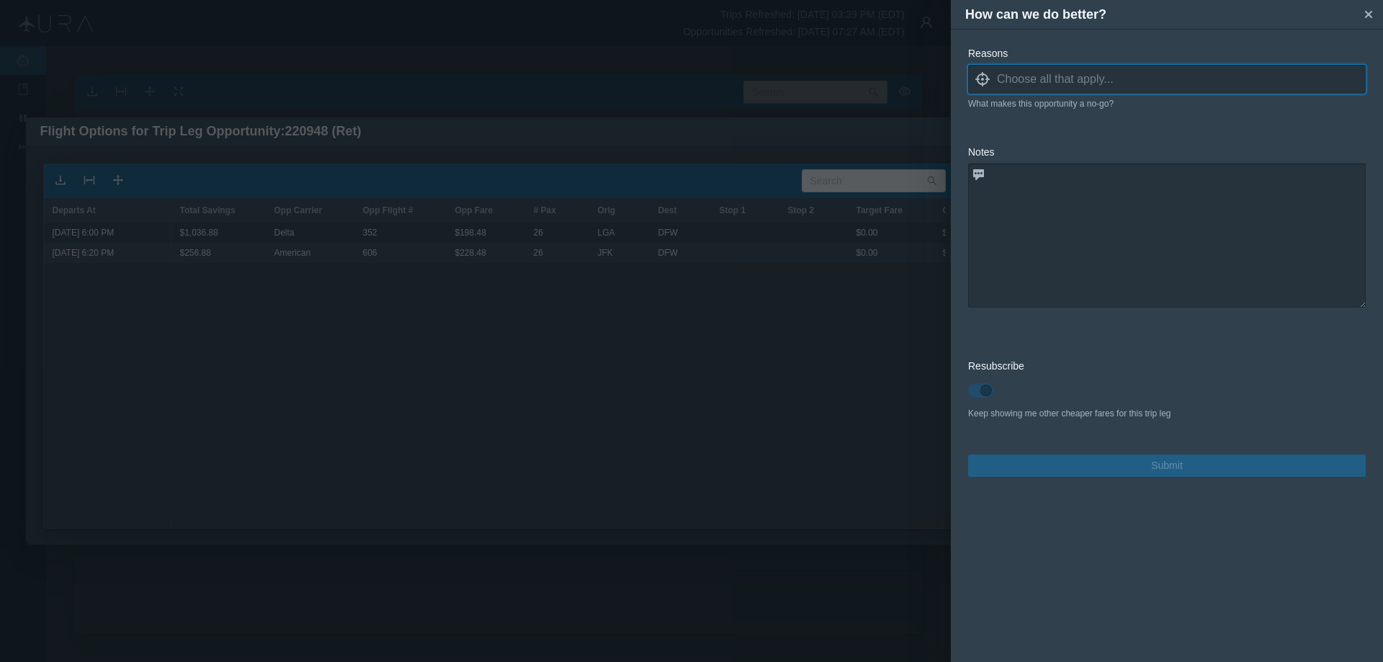
click at [980, 79] on icon "locate" at bounding box center [982, 79] width 14 height 14
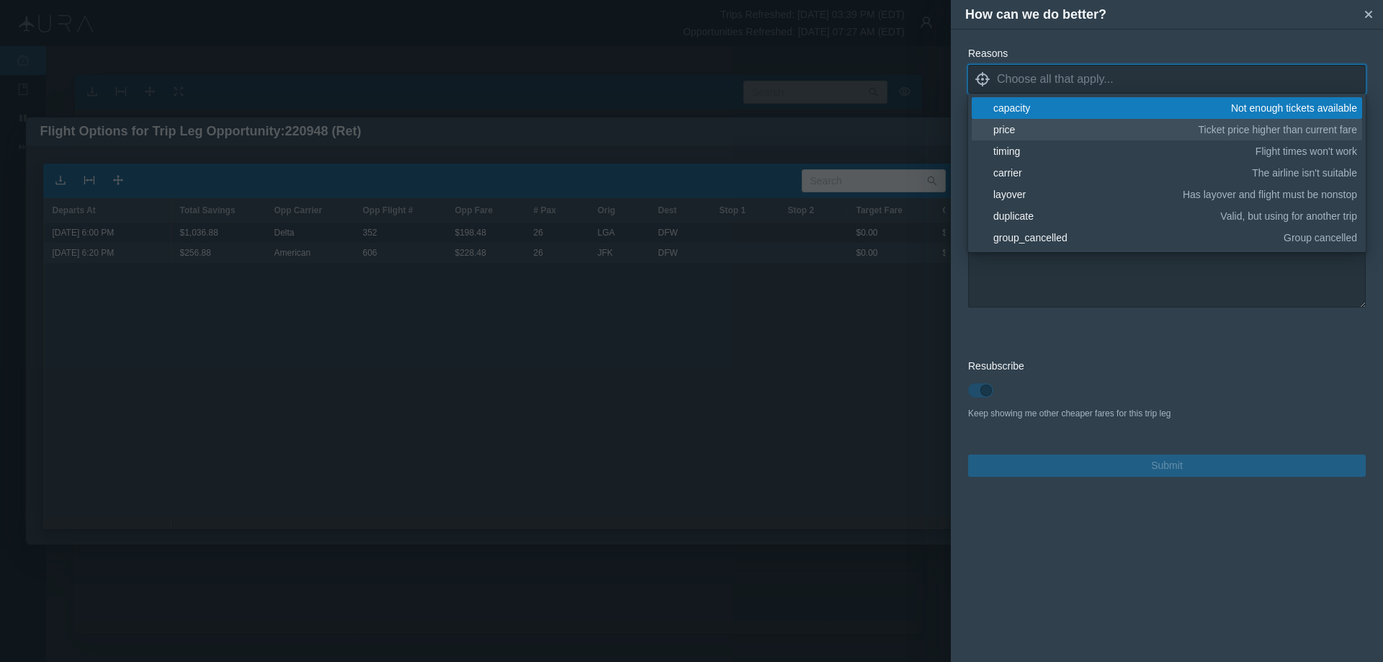
click at [1006, 128] on div "price" at bounding box center [1093, 129] width 200 height 14
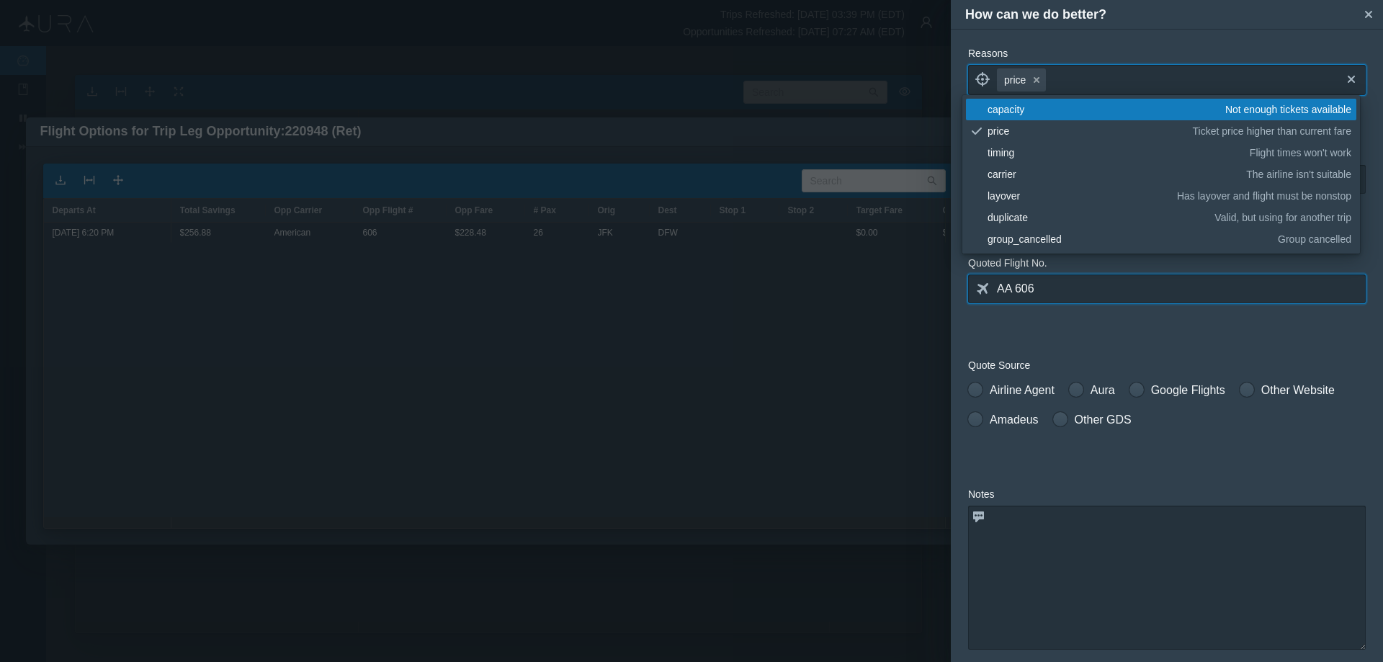
click at [1170, 287] on input "AA 606" at bounding box center [1167, 288] width 398 height 29
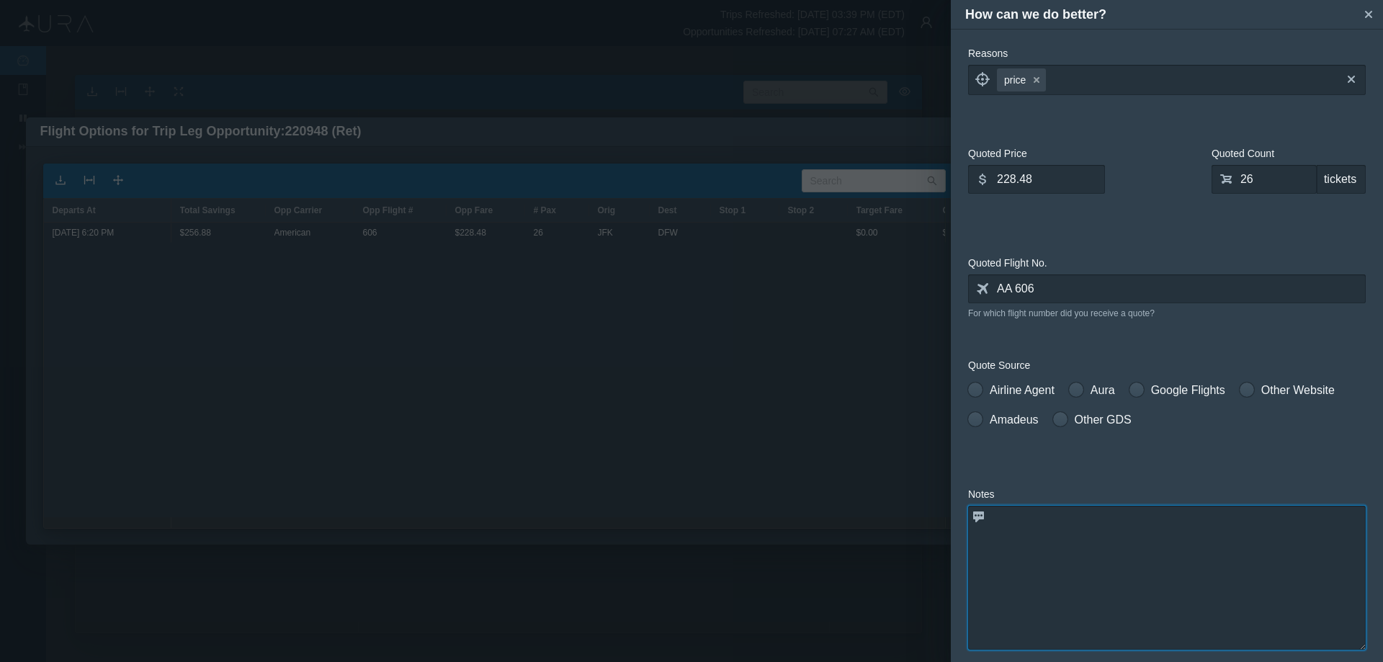
click at [1019, 532] on textarea at bounding box center [1167, 578] width 398 height 144
paste textarea "already booked as part of R/T, INB is driving avg. fare up. 1way Return is book…"
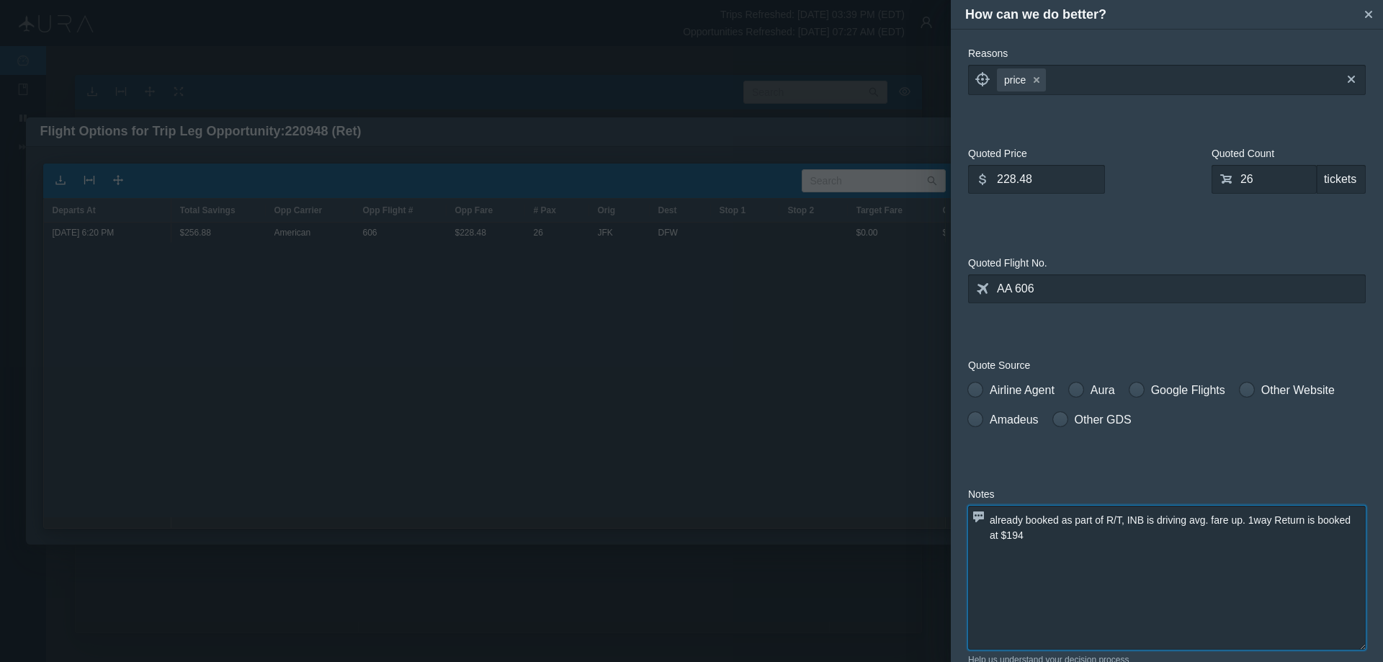
type textarea "already booked as part of R/T, INB is driving avg. fare up. 1way Return is book…"
click at [1056, 180] on input "228.48" at bounding box center [1036, 179] width 137 height 29
type input "2"
type input "194.00"
click at [979, 388] on span at bounding box center [975, 389] width 14 height 14
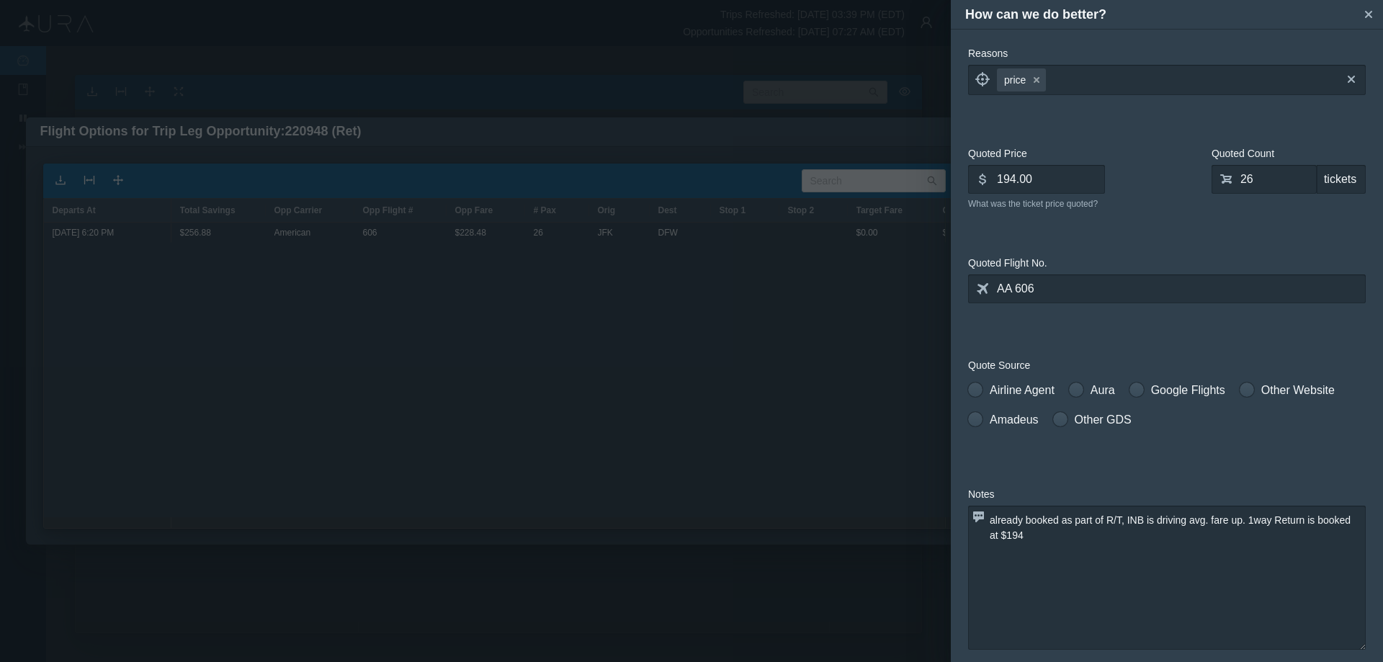
click at [978, 388] on input "Airline Agent" at bounding box center [973, 387] width 10 height 10
radio input "true"
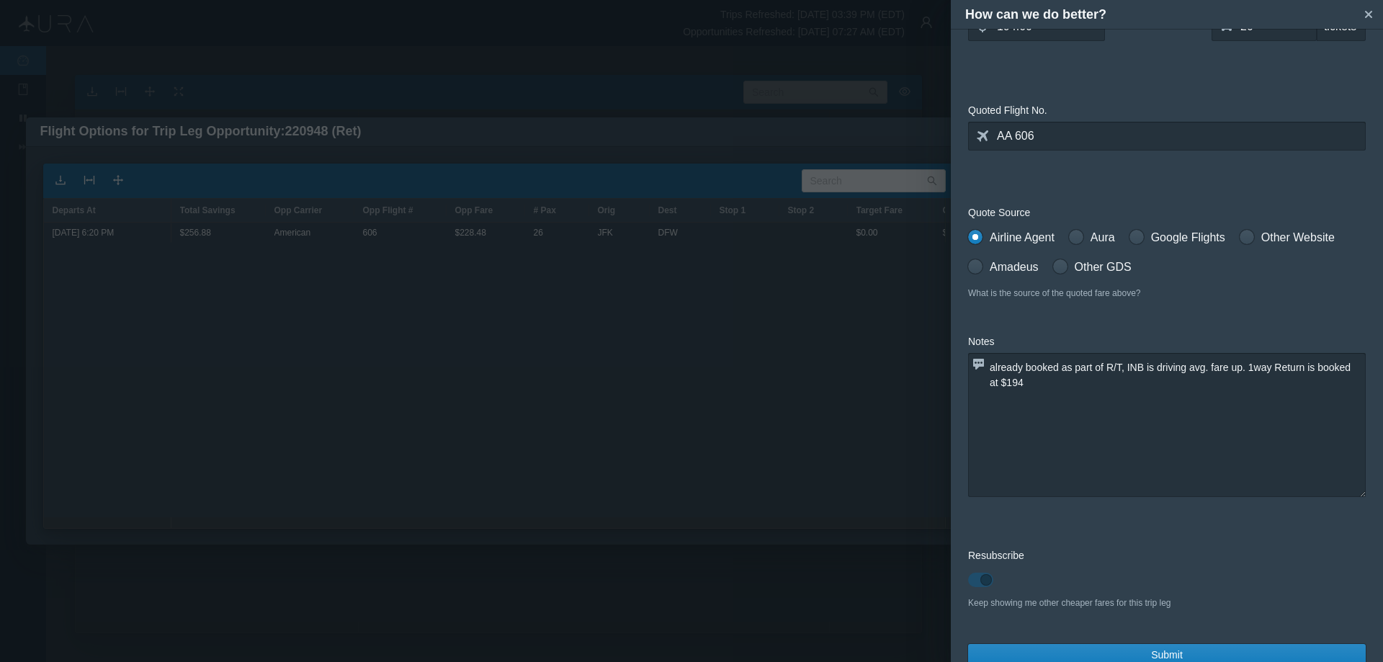
scroll to position [174, 0]
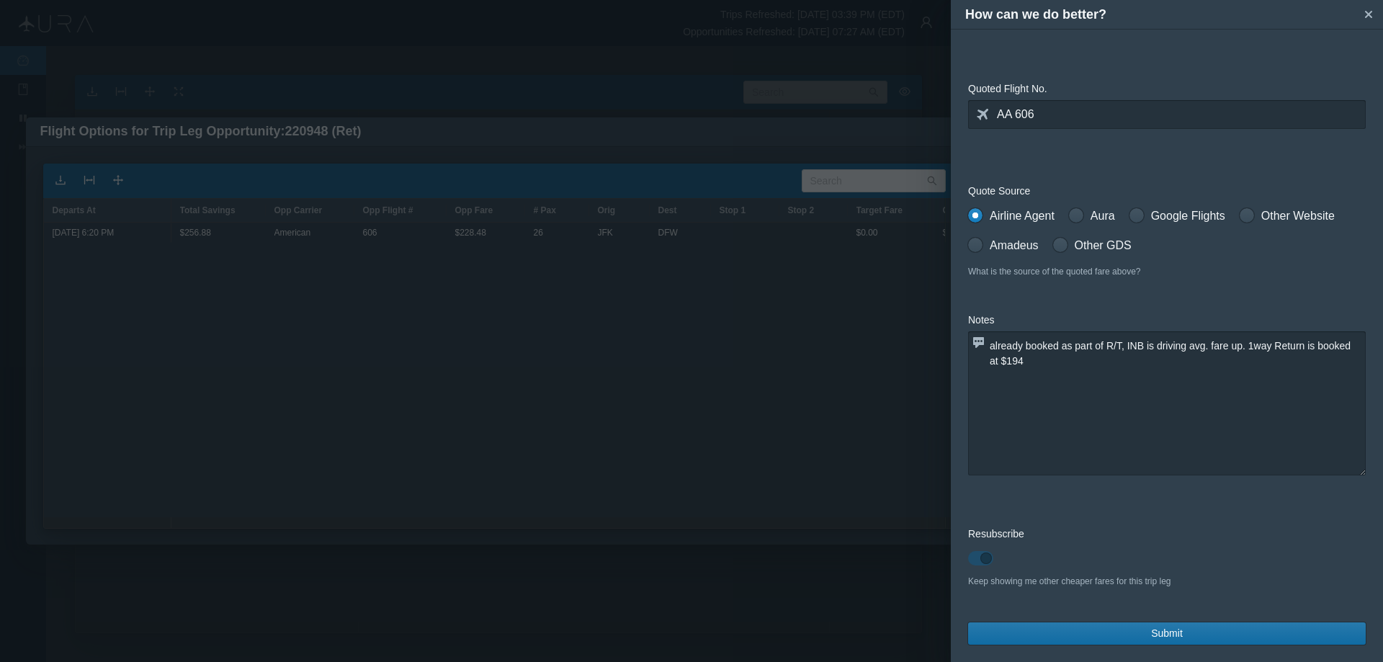
click at [1209, 633] on button "Submit" at bounding box center [1167, 633] width 398 height 22
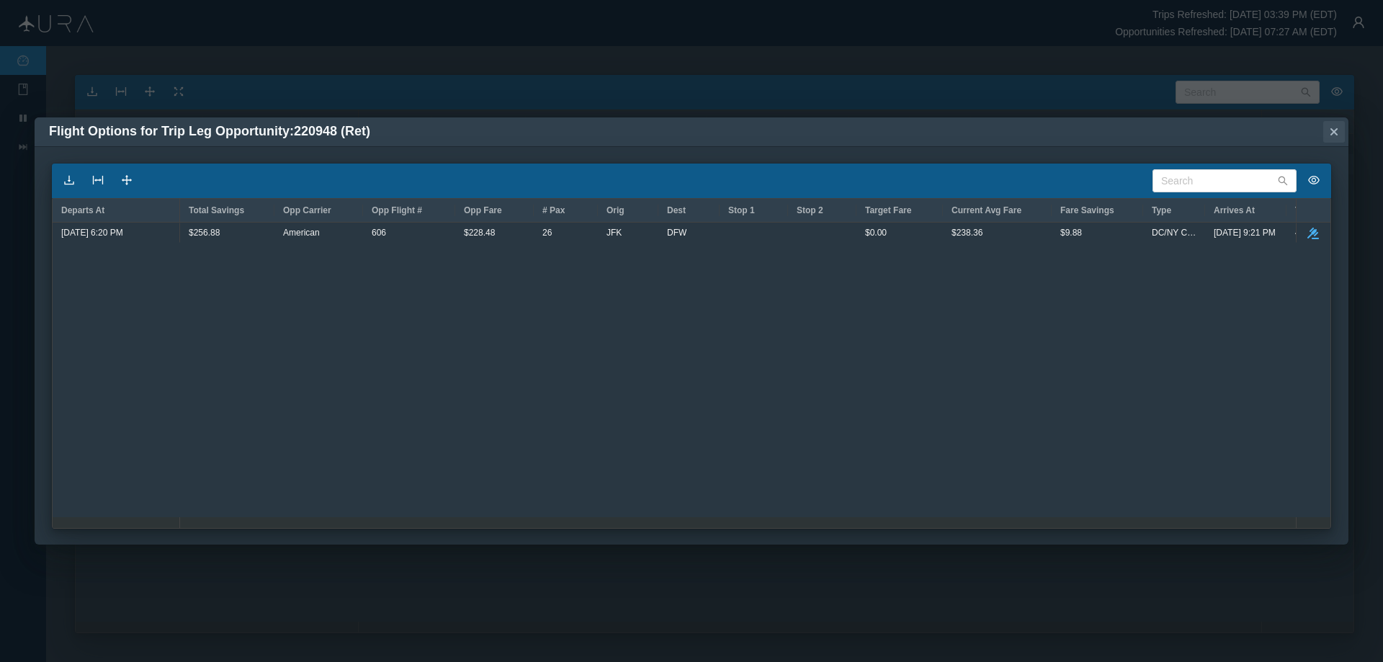
click at [1336, 128] on icon "Close" at bounding box center [1333, 131] width 7 height 7
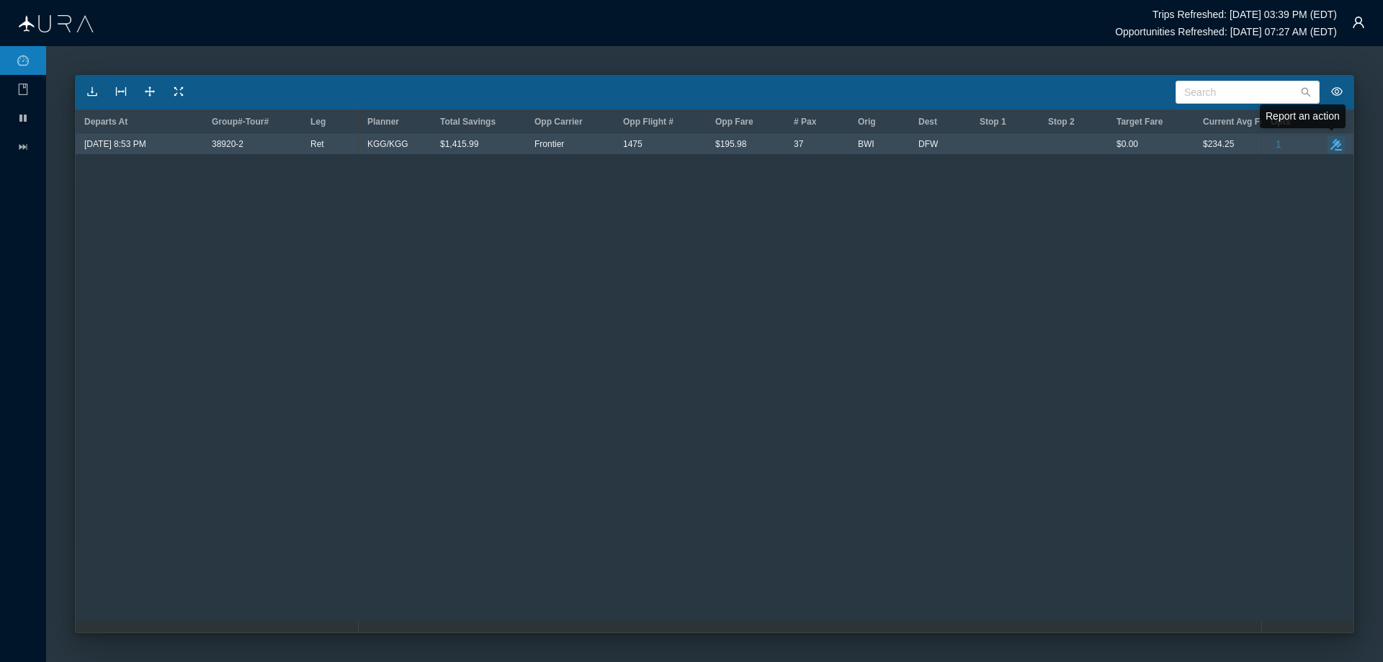
click at [1340, 142] on icon "take-action" at bounding box center [1336, 145] width 12 height 12
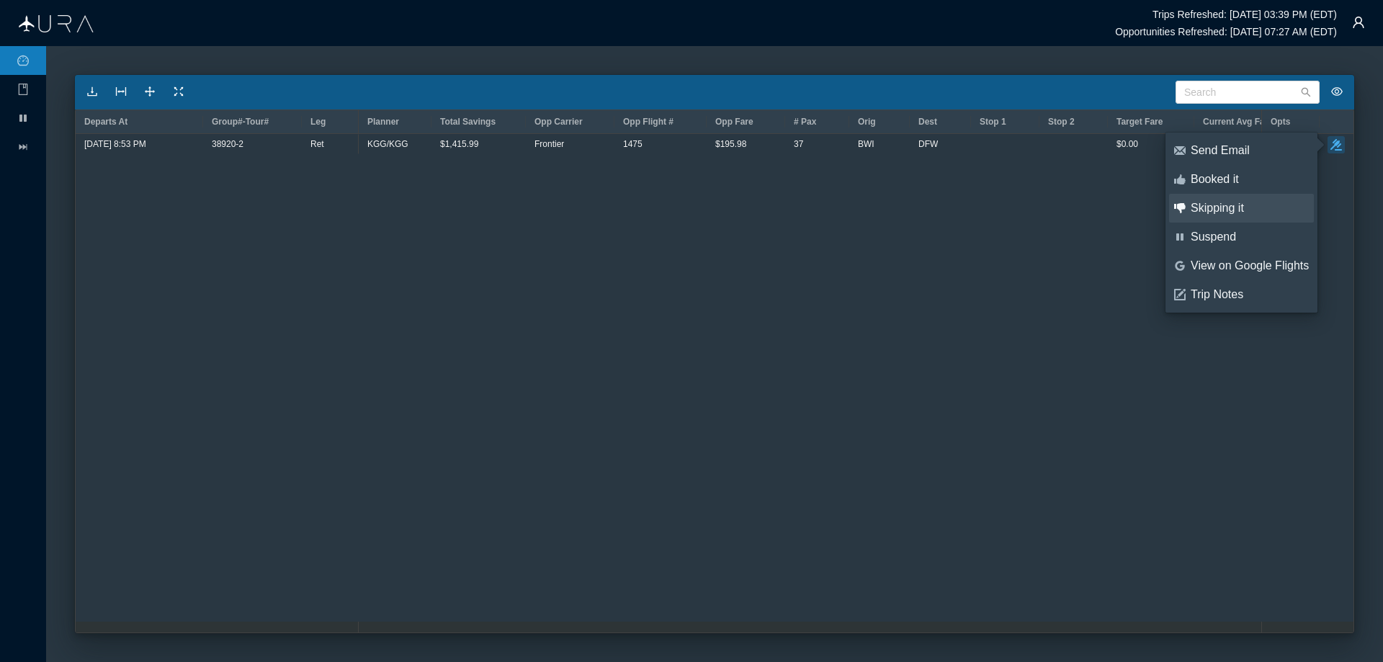
click at [1220, 207] on div "Skipping it" at bounding box center [1250, 208] width 118 height 16
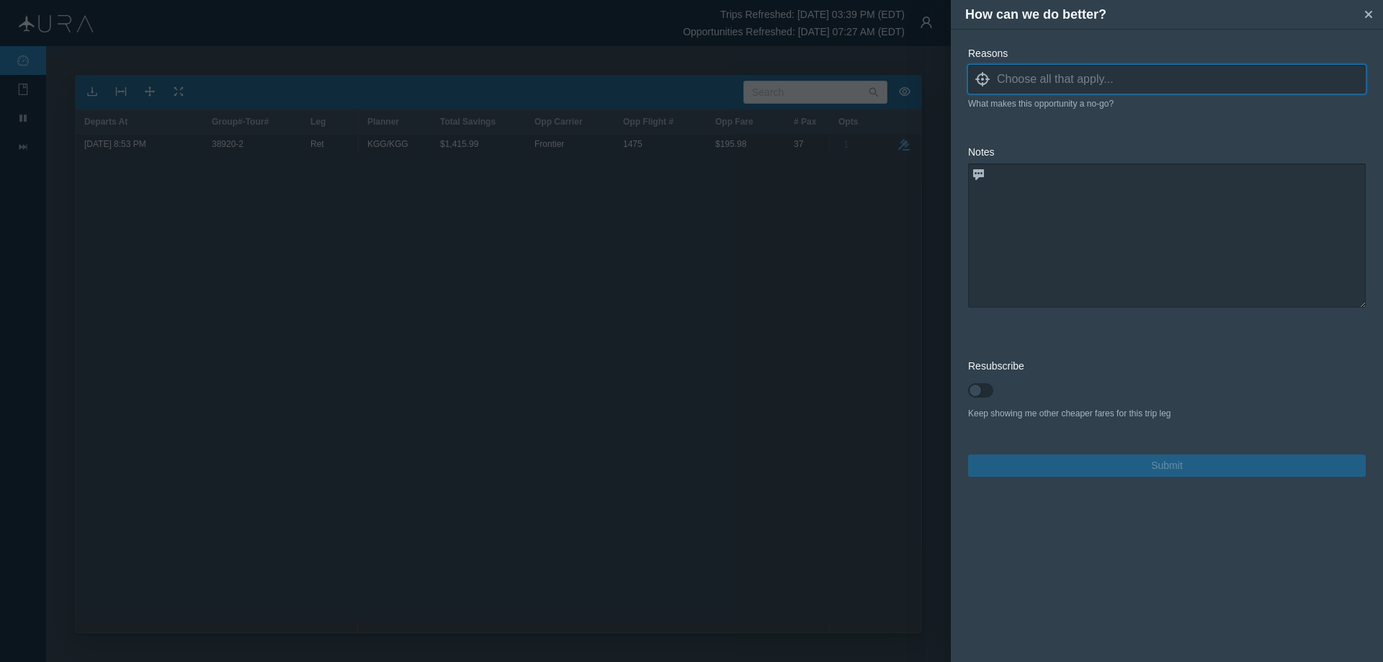
click at [982, 79] on icon at bounding box center [982, 79] width 14 height 14
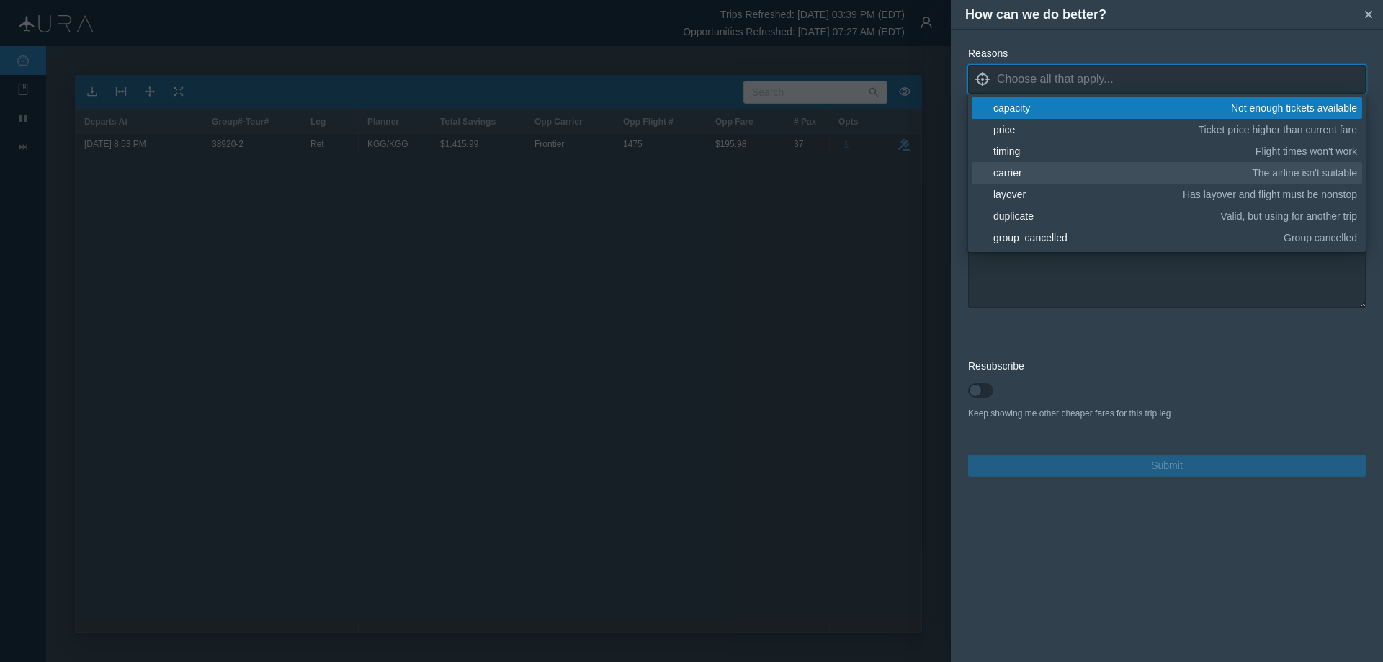
click at [1022, 171] on div "carrier" at bounding box center [1120, 173] width 254 height 14
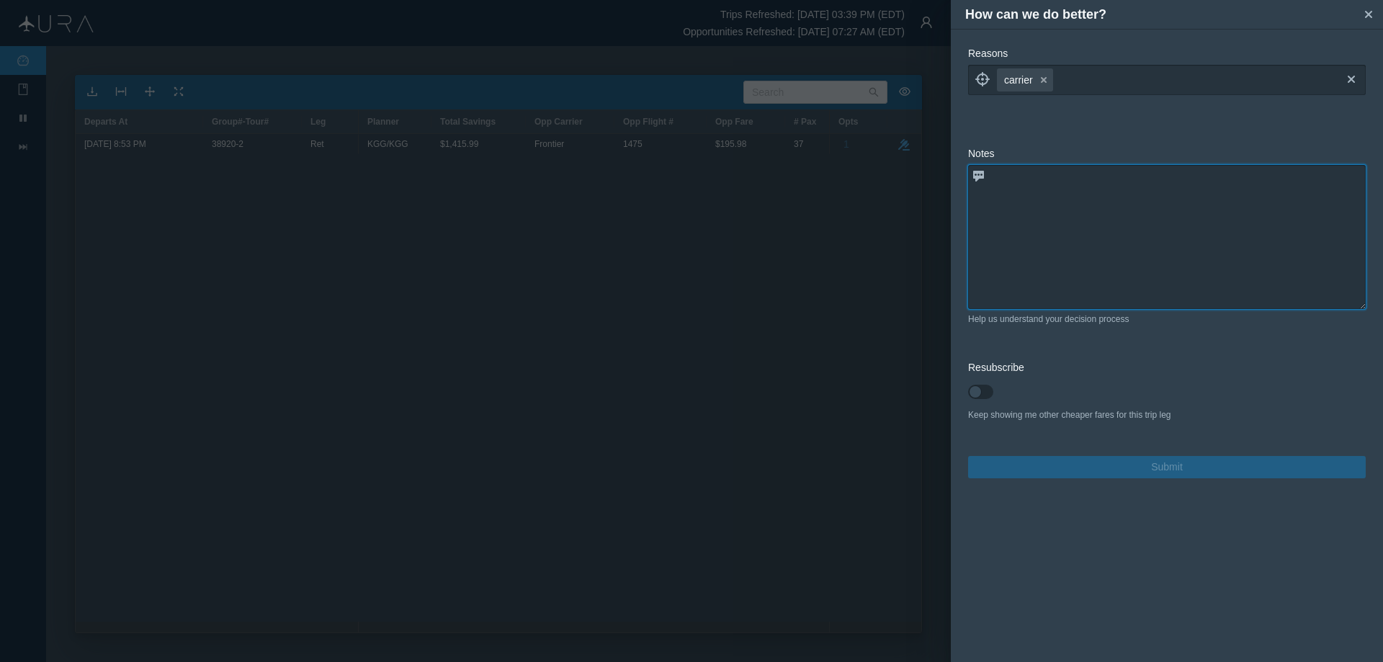
click at [1097, 283] on textarea at bounding box center [1167, 237] width 398 height 144
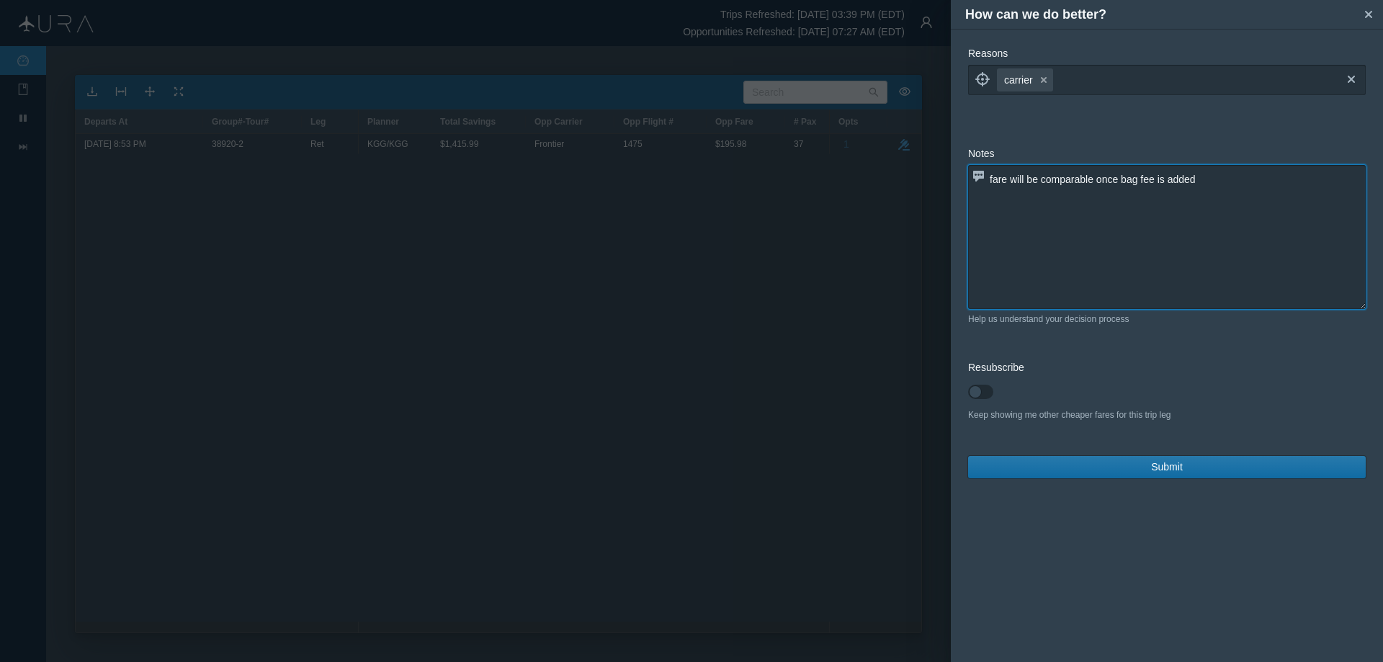
type textarea "fare will be comparable once bag fee is added"
click at [1175, 465] on span "Submit" at bounding box center [1167, 467] width 32 height 15
